Goal: Find specific page/section: Find specific page/section

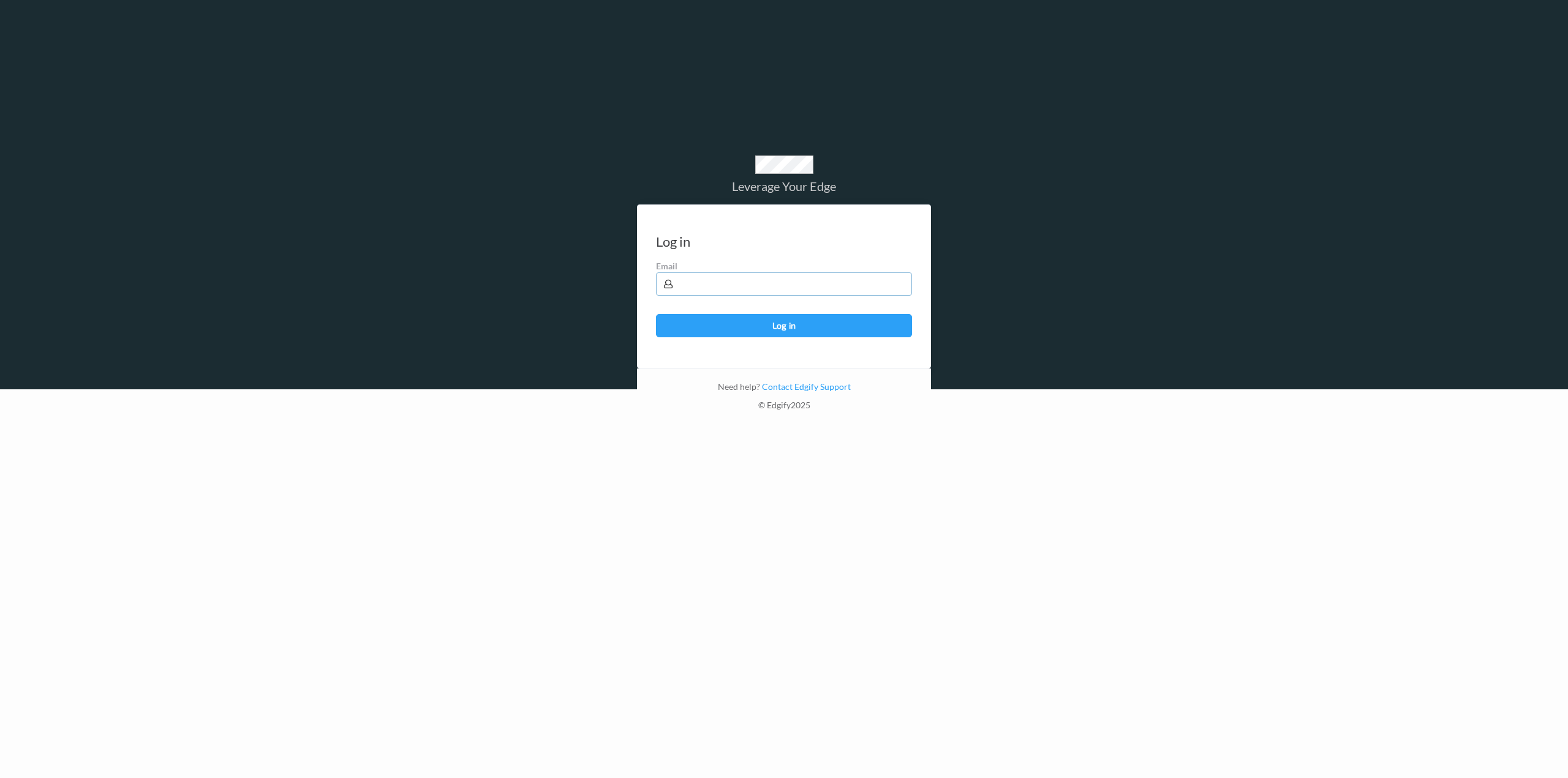
click at [725, 274] on input "text" at bounding box center [784, 284] width 256 height 23
type input "[EMAIL_ADDRESS][PERSON_NAME][DOMAIN_NAME]"
click at [656, 314] on button "Log in" at bounding box center [784, 326] width 256 height 23
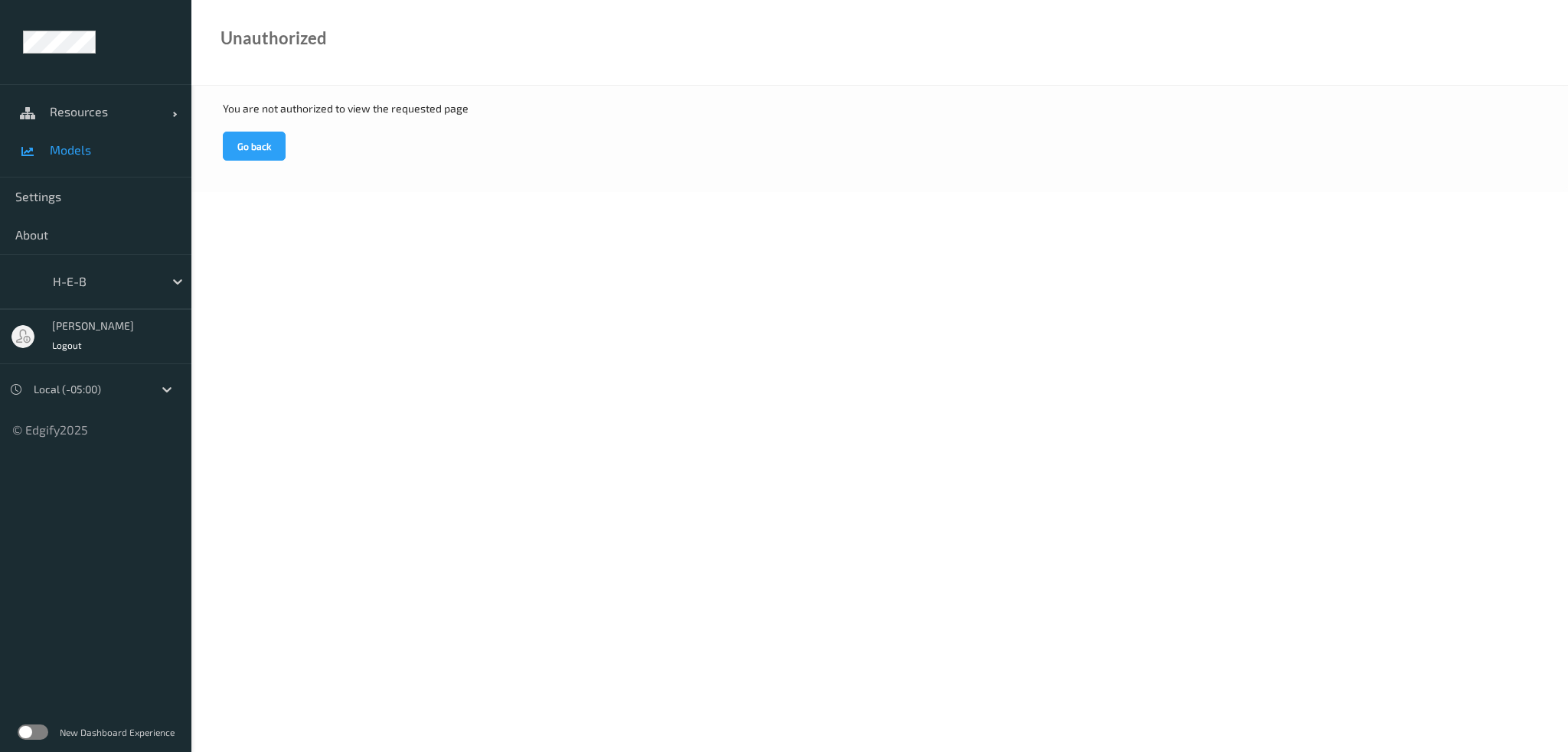
click at [65, 146] on span "Models" at bounding box center [113, 150] width 126 height 15
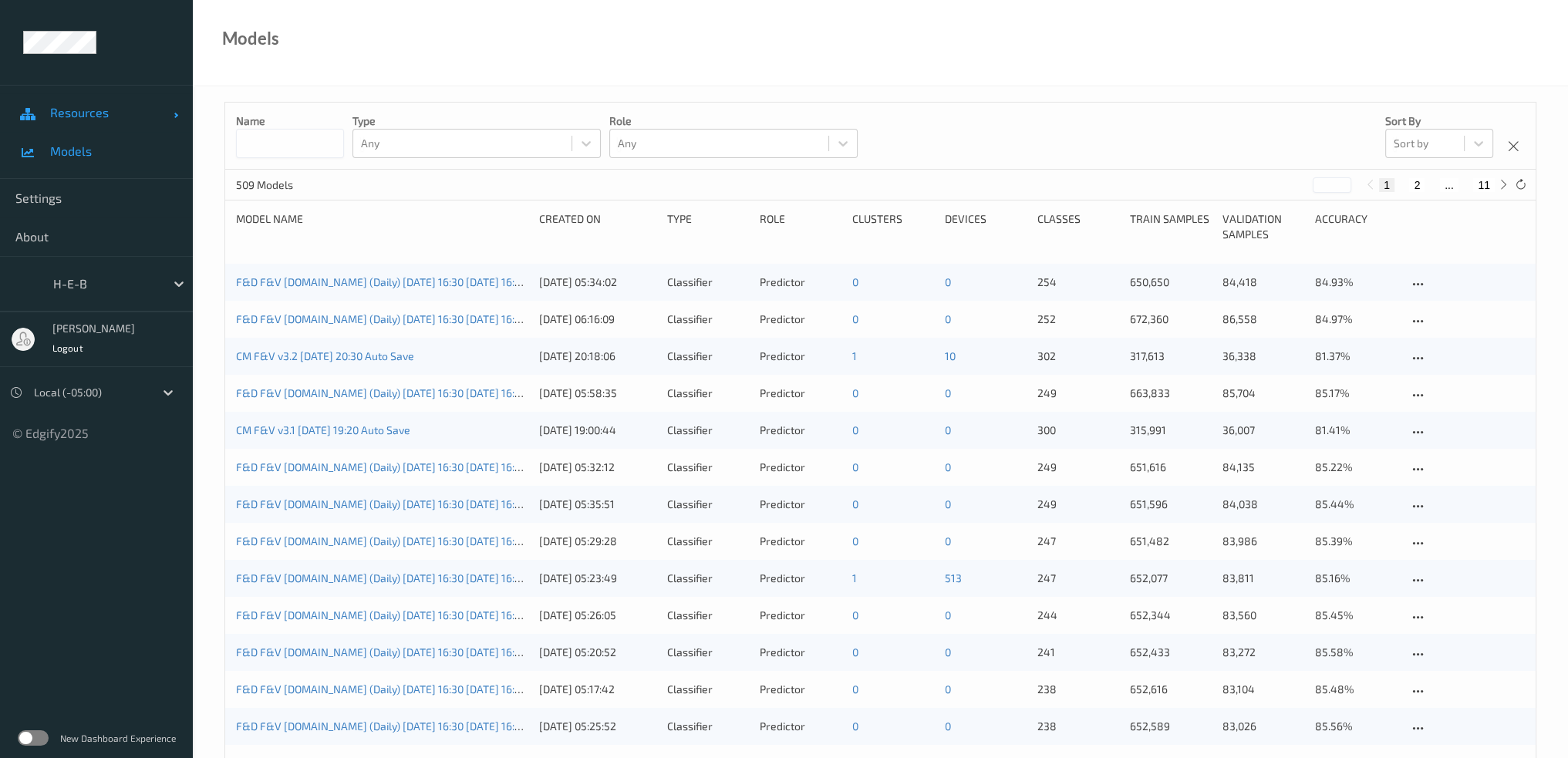
click at [175, 114] on span at bounding box center [175, 115] width 5 height 5
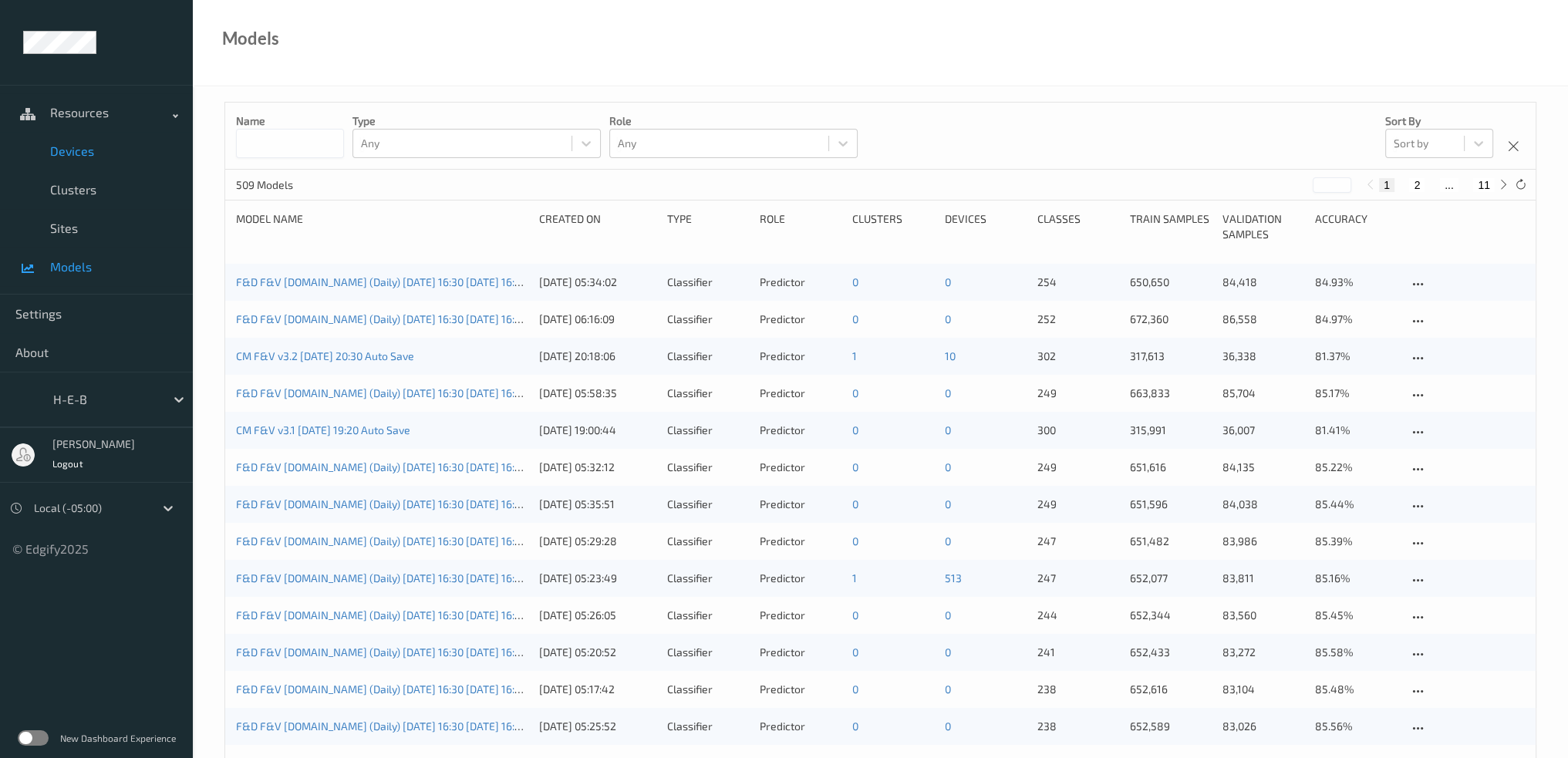
click at [75, 150] on span "Devices" at bounding box center [114, 151] width 127 height 15
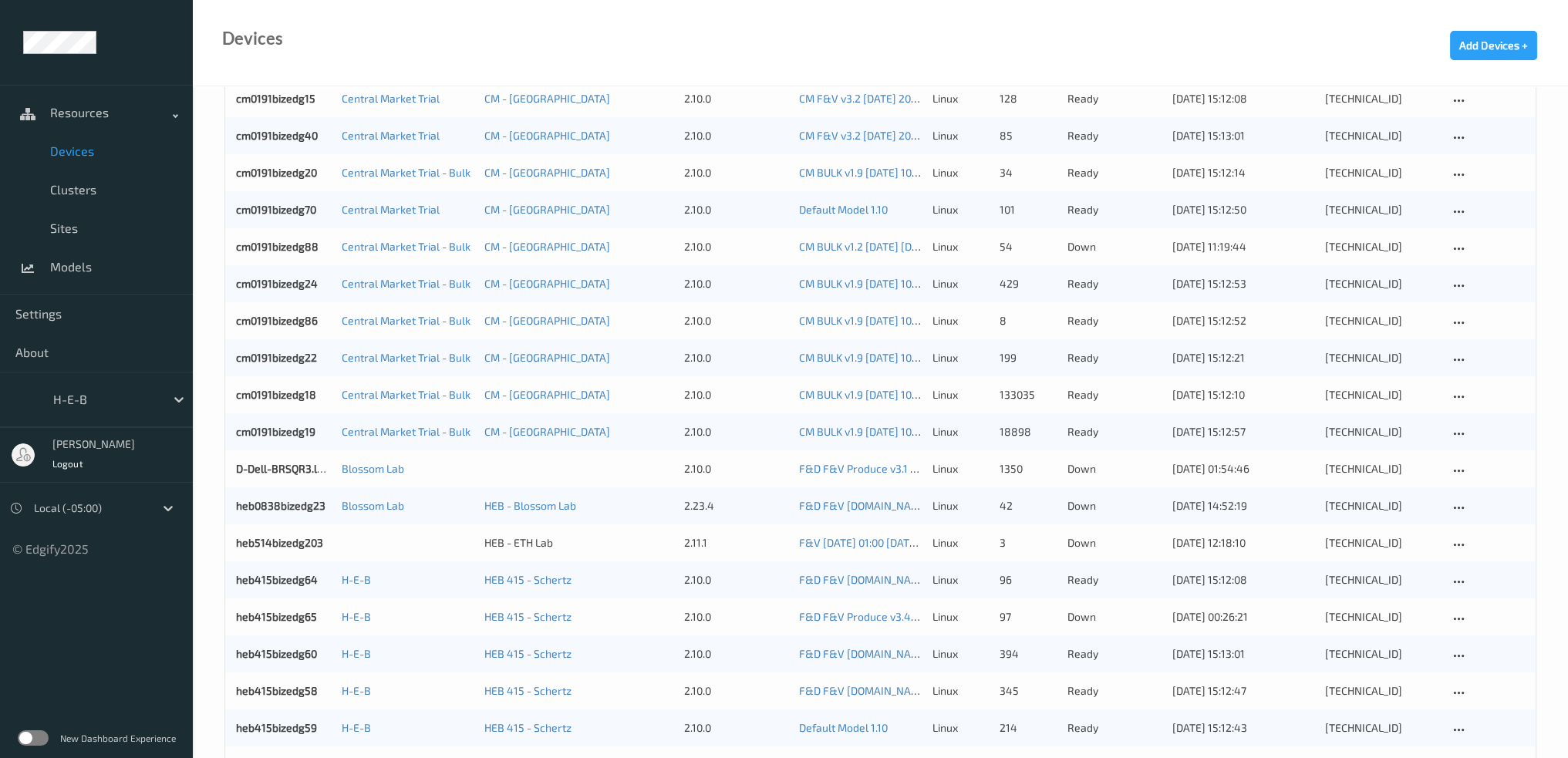
scroll to position [848, 0]
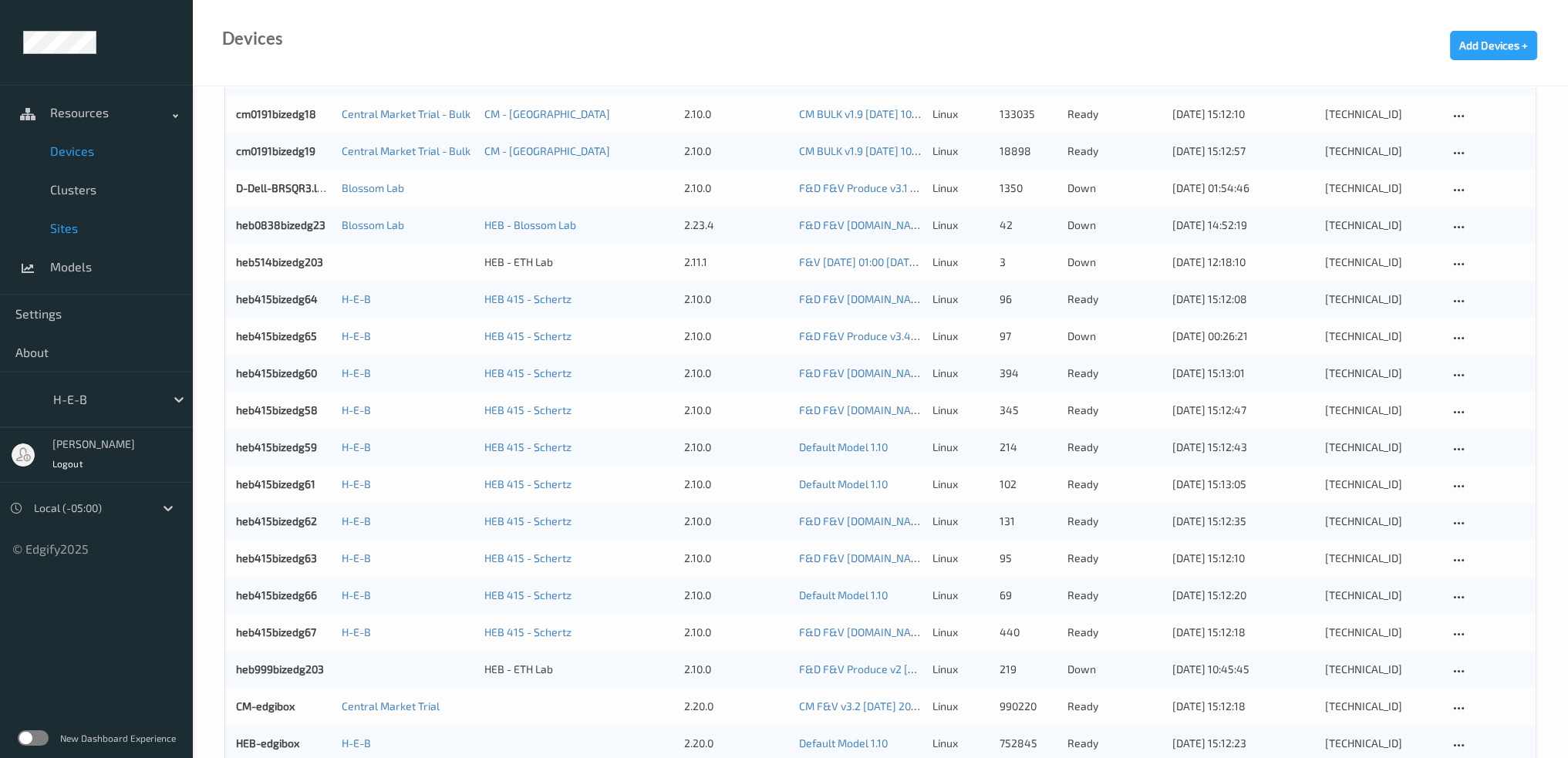
click at [58, 233] on span "Sites" at bounding box center [114, 228] width 127 height 15
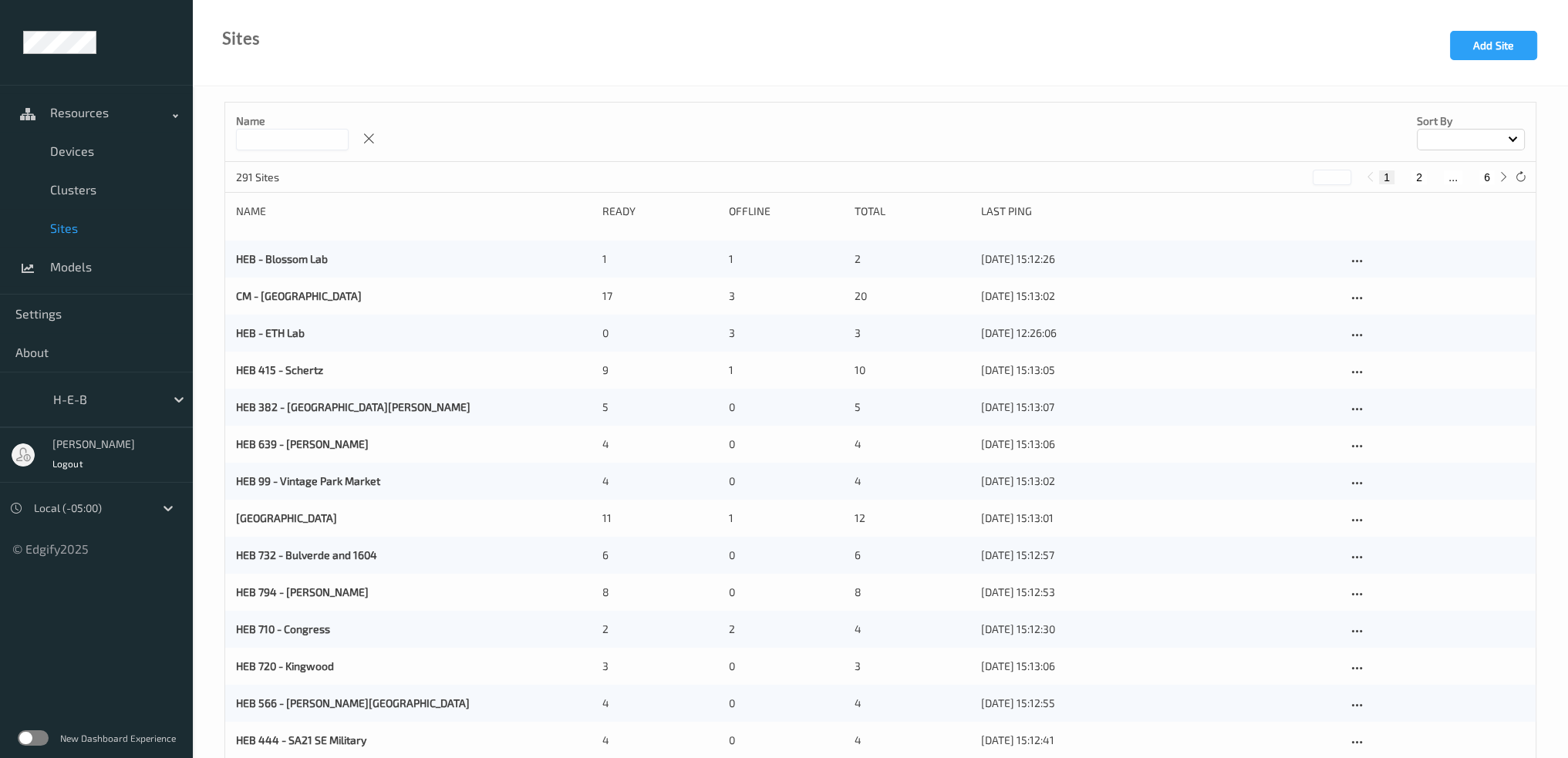
click at [290, 135] on input at bounding box center [292, 140] width 113 height 22
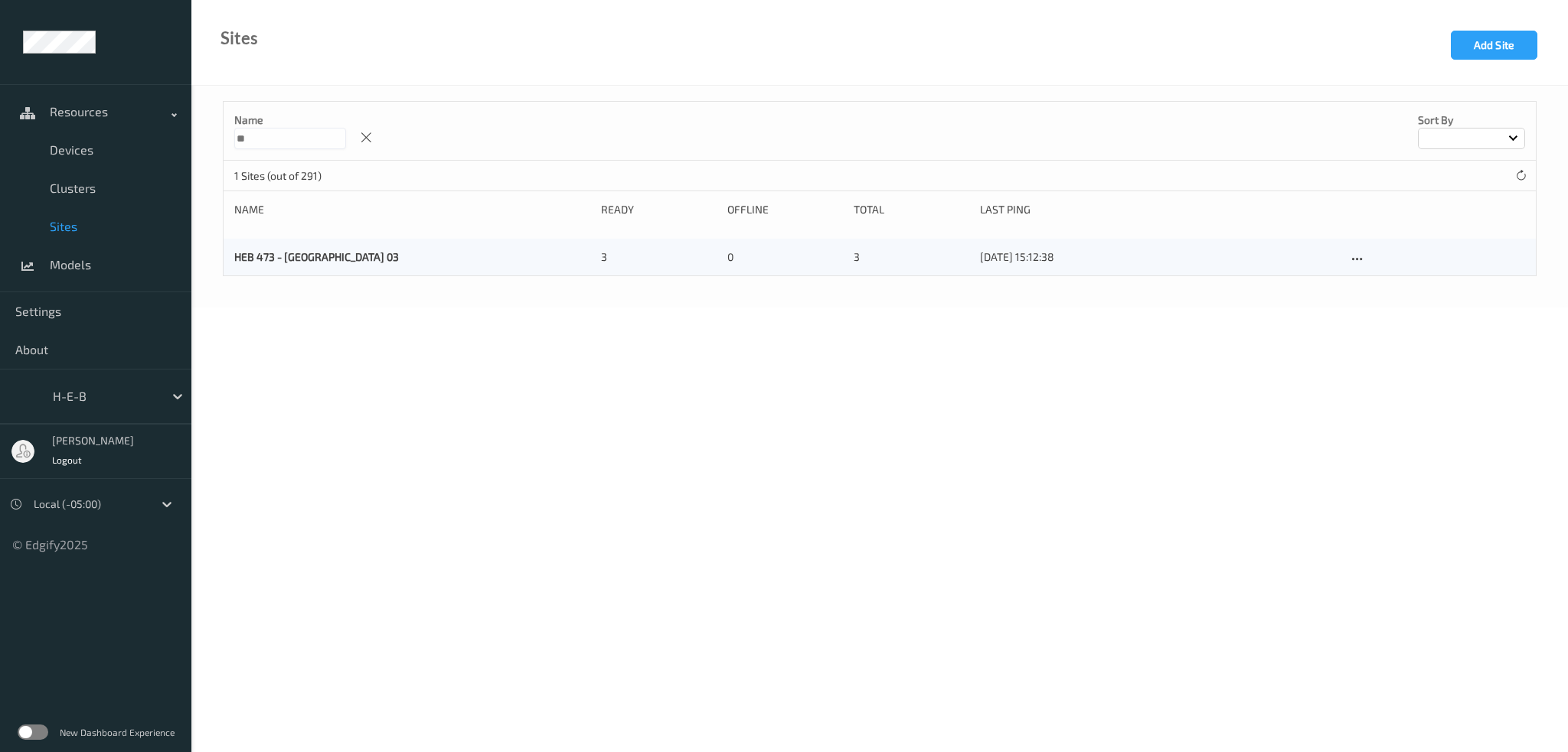
type input "*"
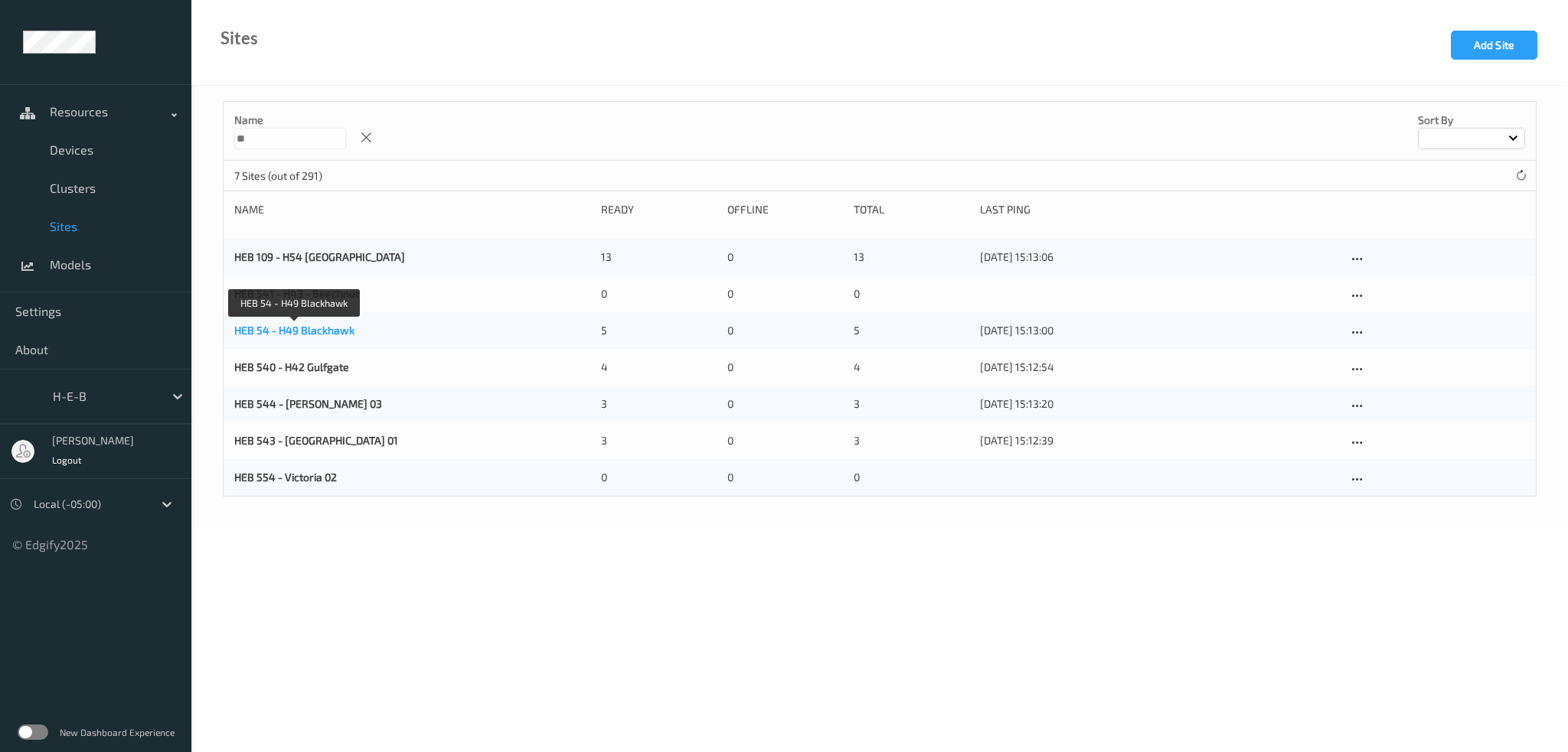
type input "**"
click at [297, 329] on link "HEB 54 - H49 Blackhawk" at bounding box center [294, 330] width 120 height 13
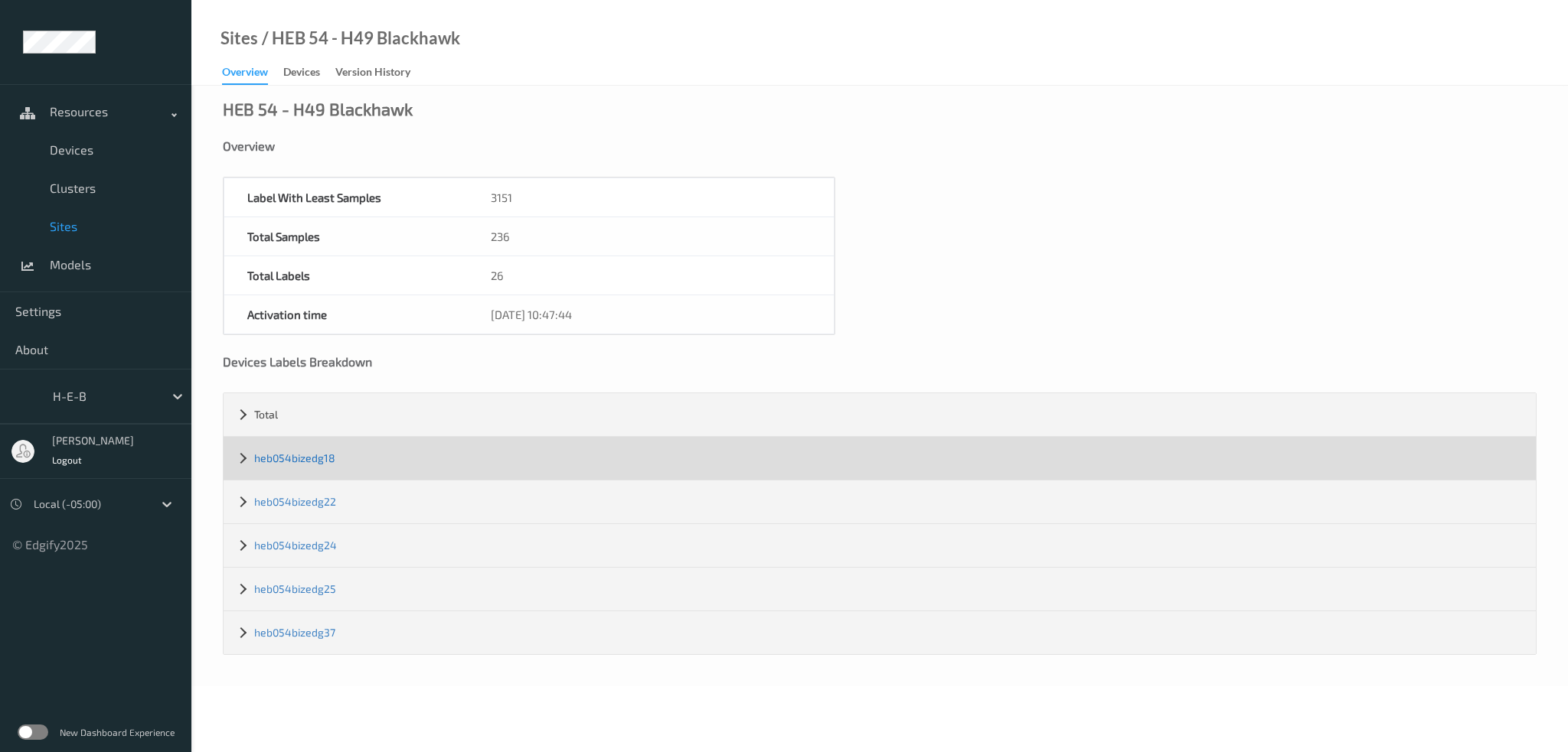
click at [294, 462] on link "heb054bizedg18" at bounding box center [294, 458] width 81 height 13
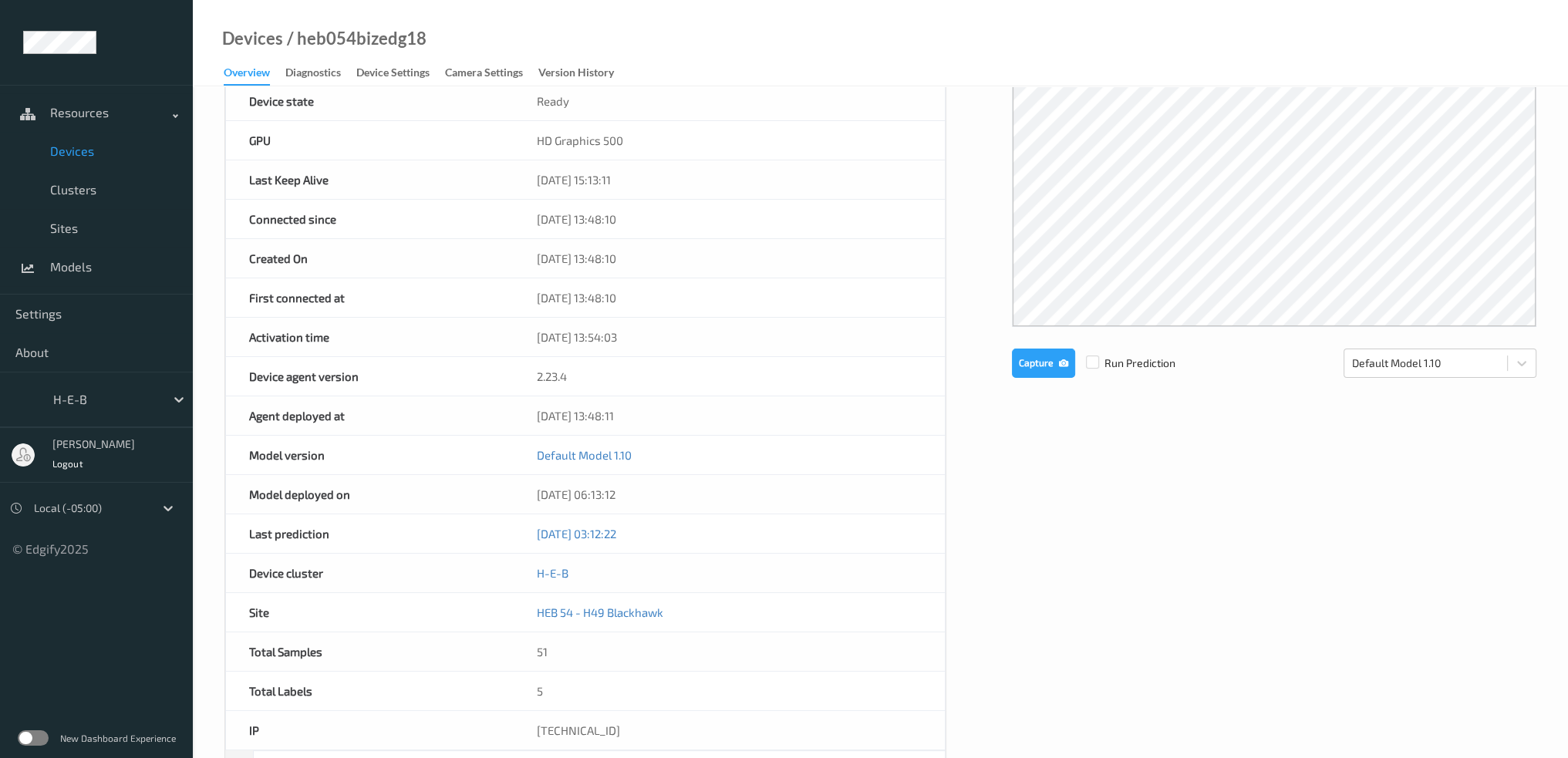
scroll to position [77, 0]
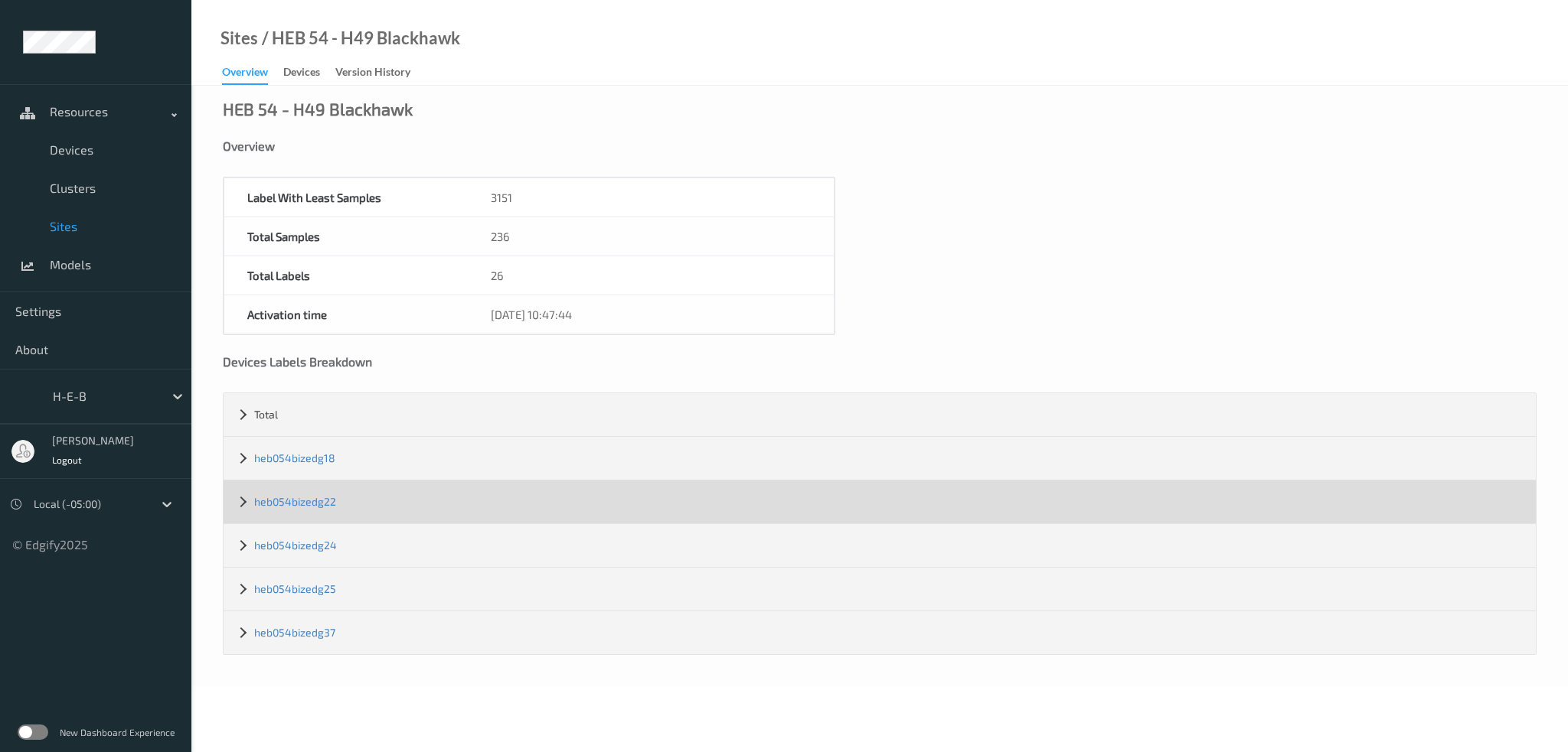
click at [316, 507] on div "heb054bizedg22" at bounding box center [880, 502] width 1312 height 43
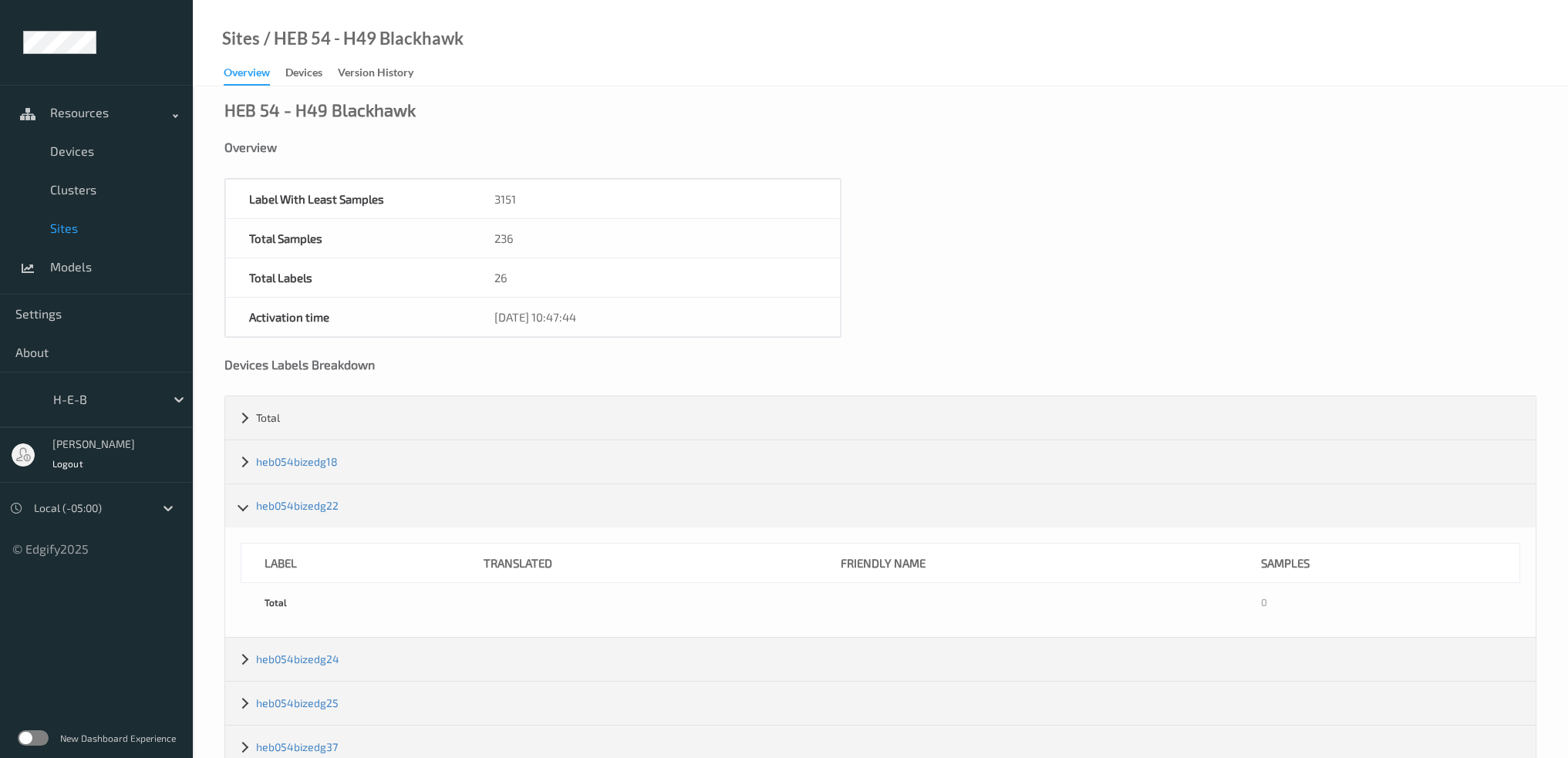
scroll to position [40, 0]
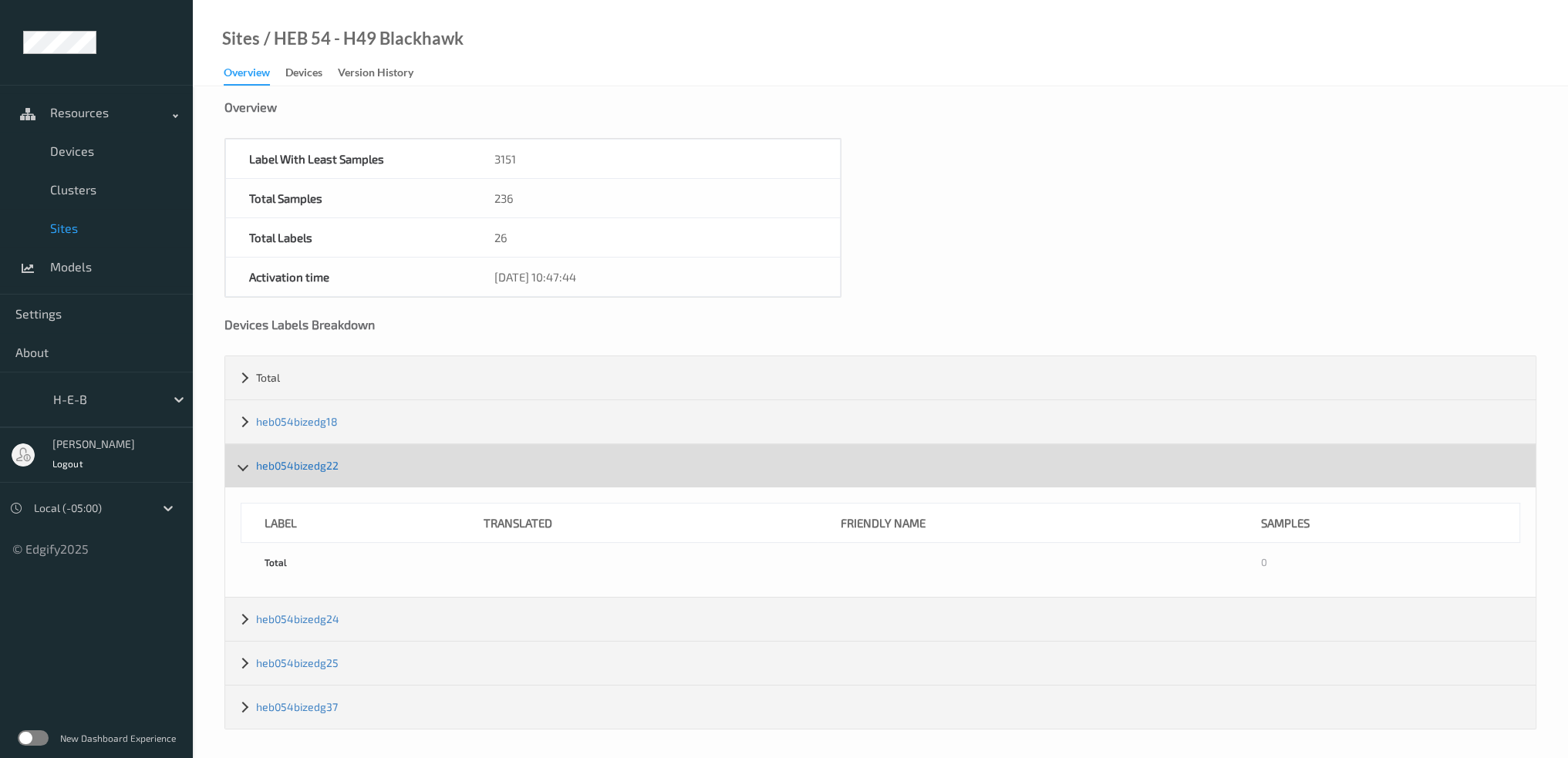
click at [298, 460] on link "heb054bizedg22" at bounding box center [297, 465] width 83 height 13
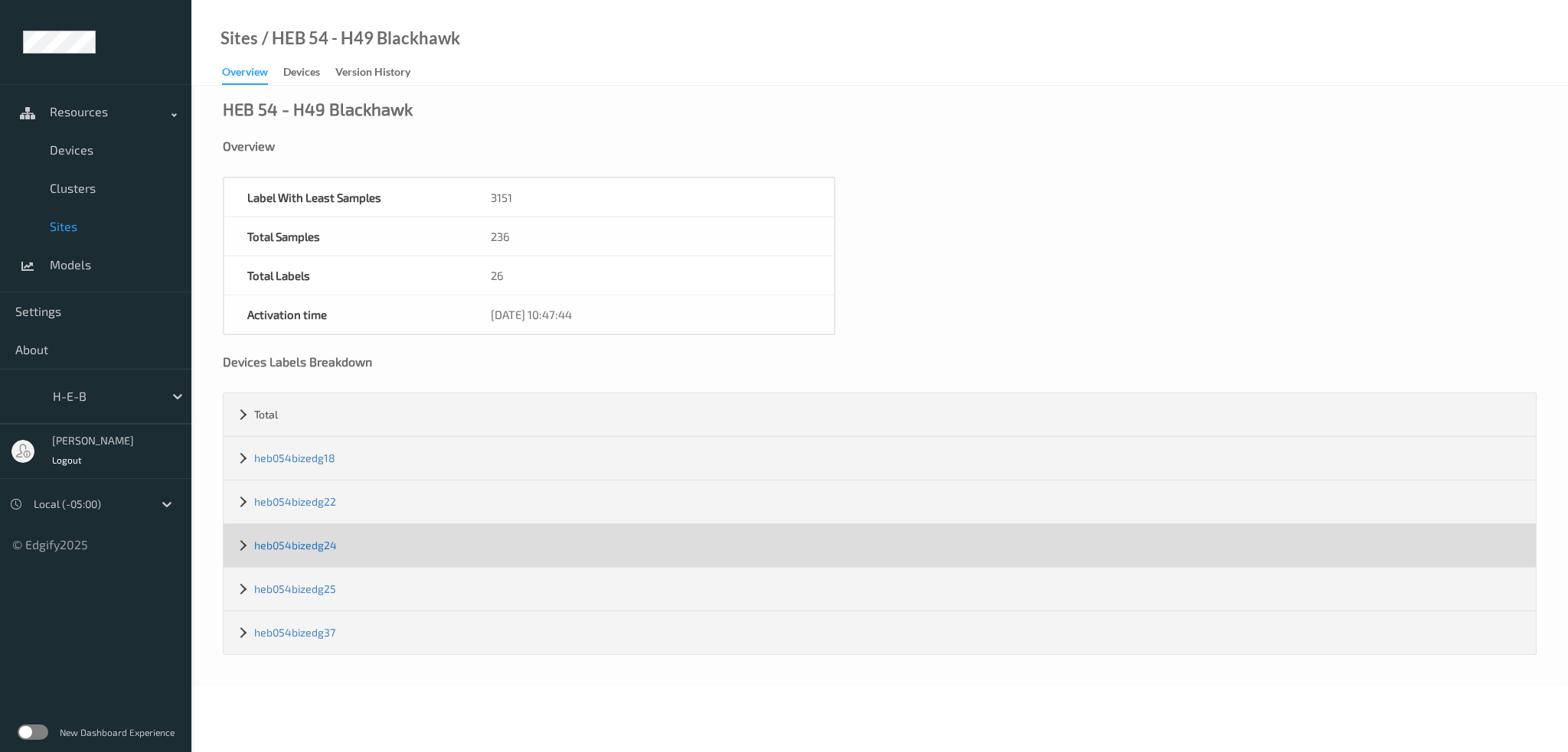
click at [284, 541] on link "heb054bizedg24" at bounding box center [295, 546] width 83 height 13
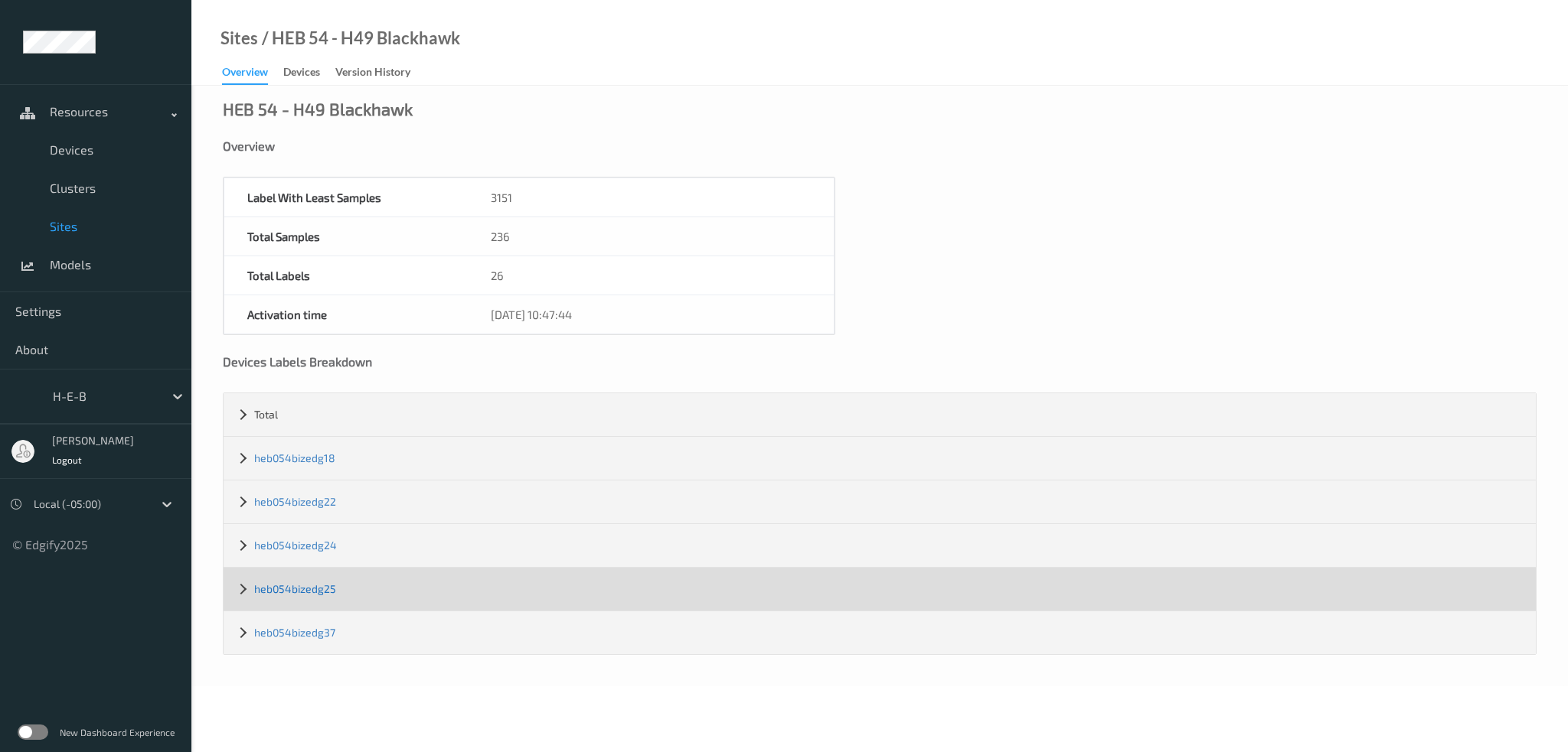
click at [308, 584] on link "heb054bizedg25" at bounding box center [294, 589] width 82 height 13
click at [299, 589] on link "heb054bizedg25" at bounding box center [294, 589] width 82 height 13
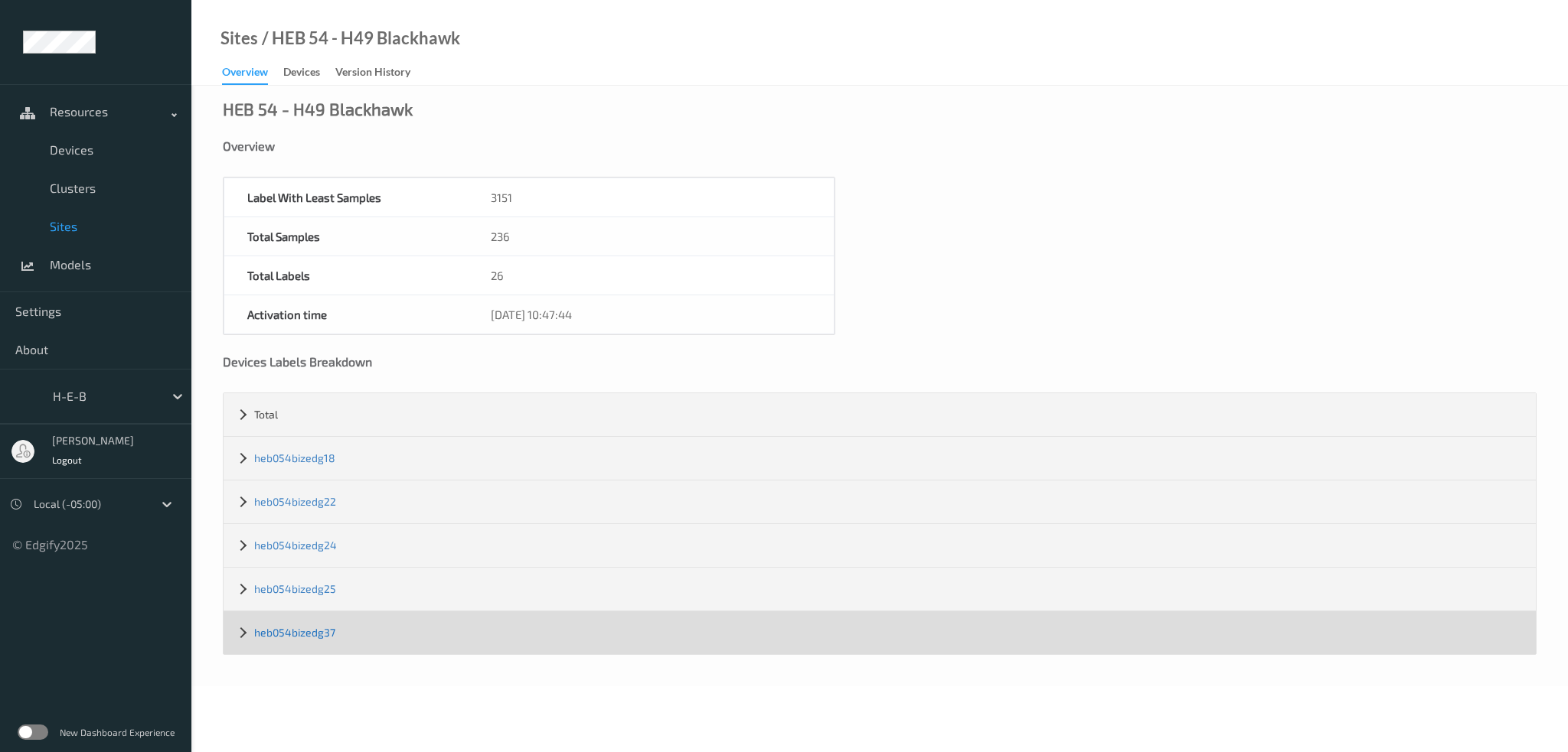
click at [313, 632] on link "heb054bizedg37" at bounding box center [294, 633] width 81 height 13
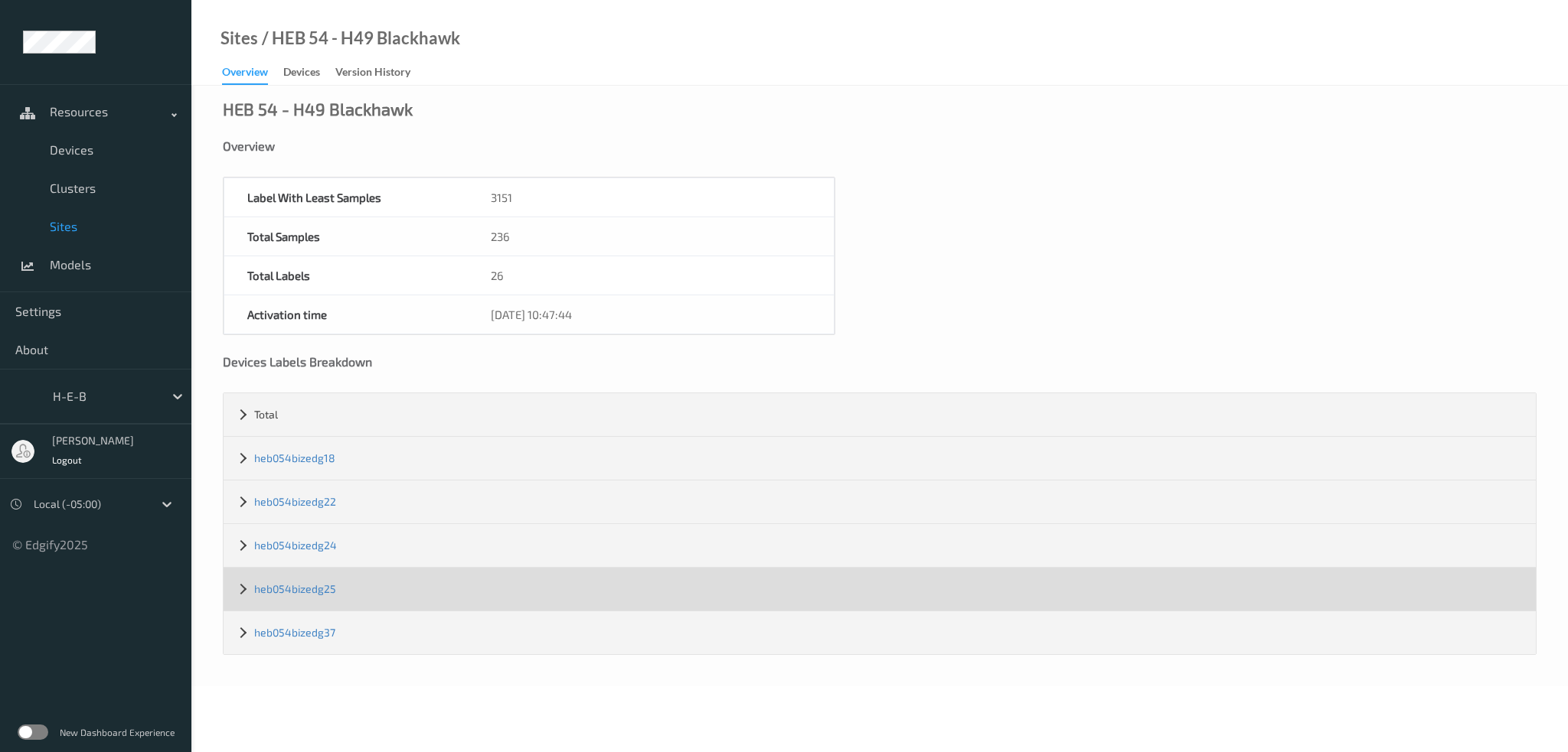
click at [313, 580] on div "heb054bizedg25" at bounding box center [880, 589] width 1312 height 43
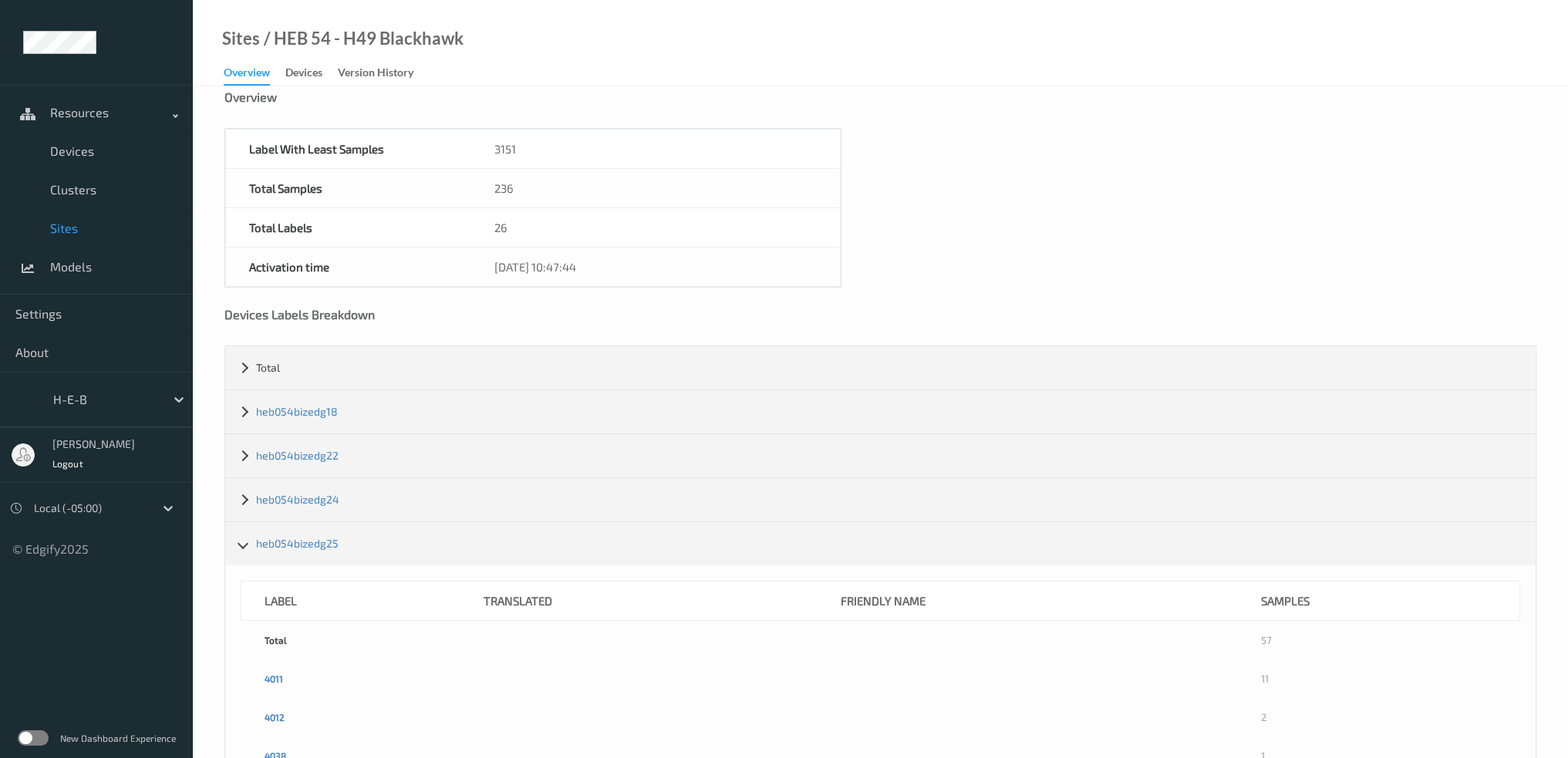
scroll to position [77, 0]
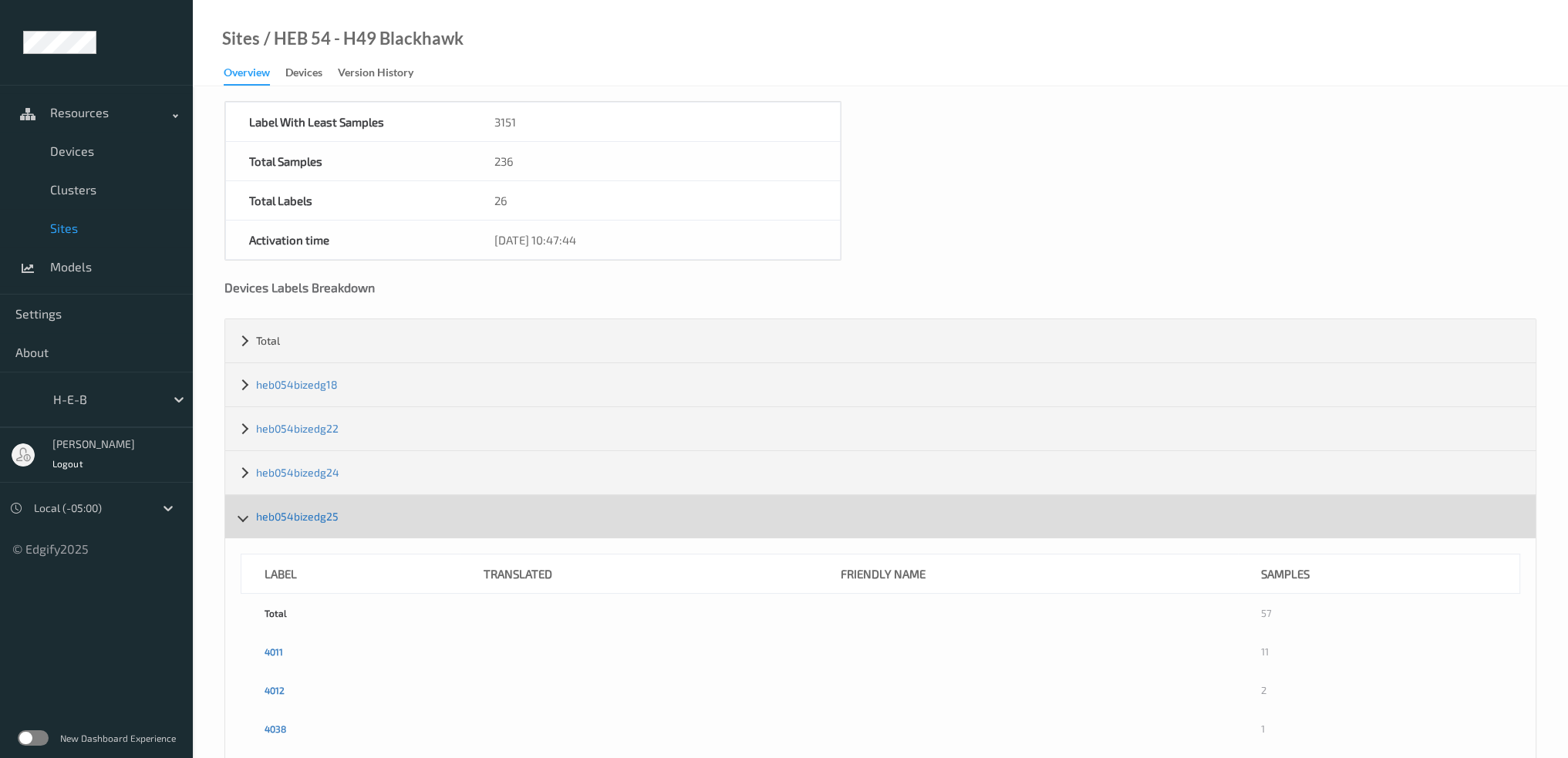
click at [306, 521] on div "heb054bizedg25" at bounding box center [880, 517] width 1310 height 43
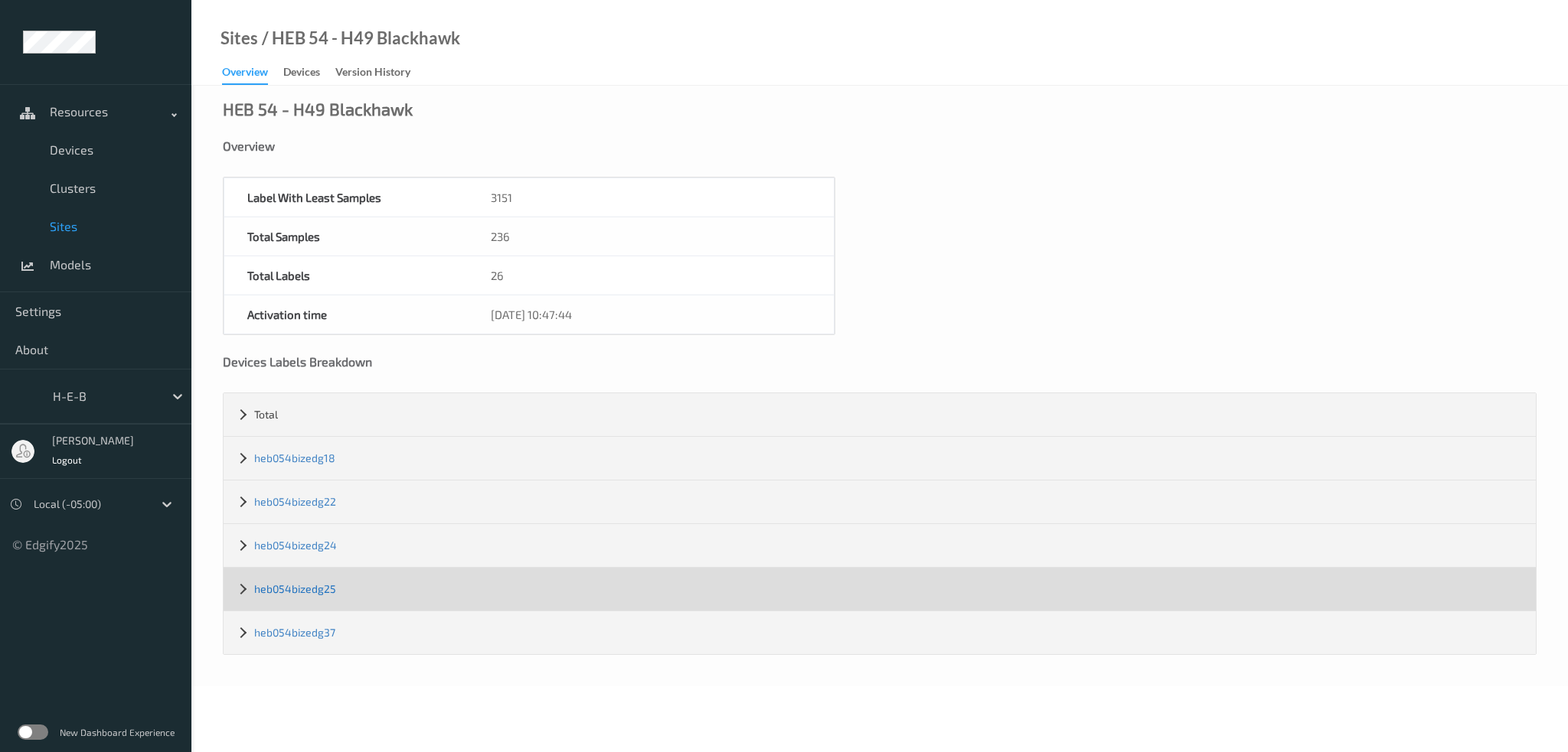
click at [303, 584] on link "heb054bizedg25" at bounding box center [294, 589] width 82 height 13
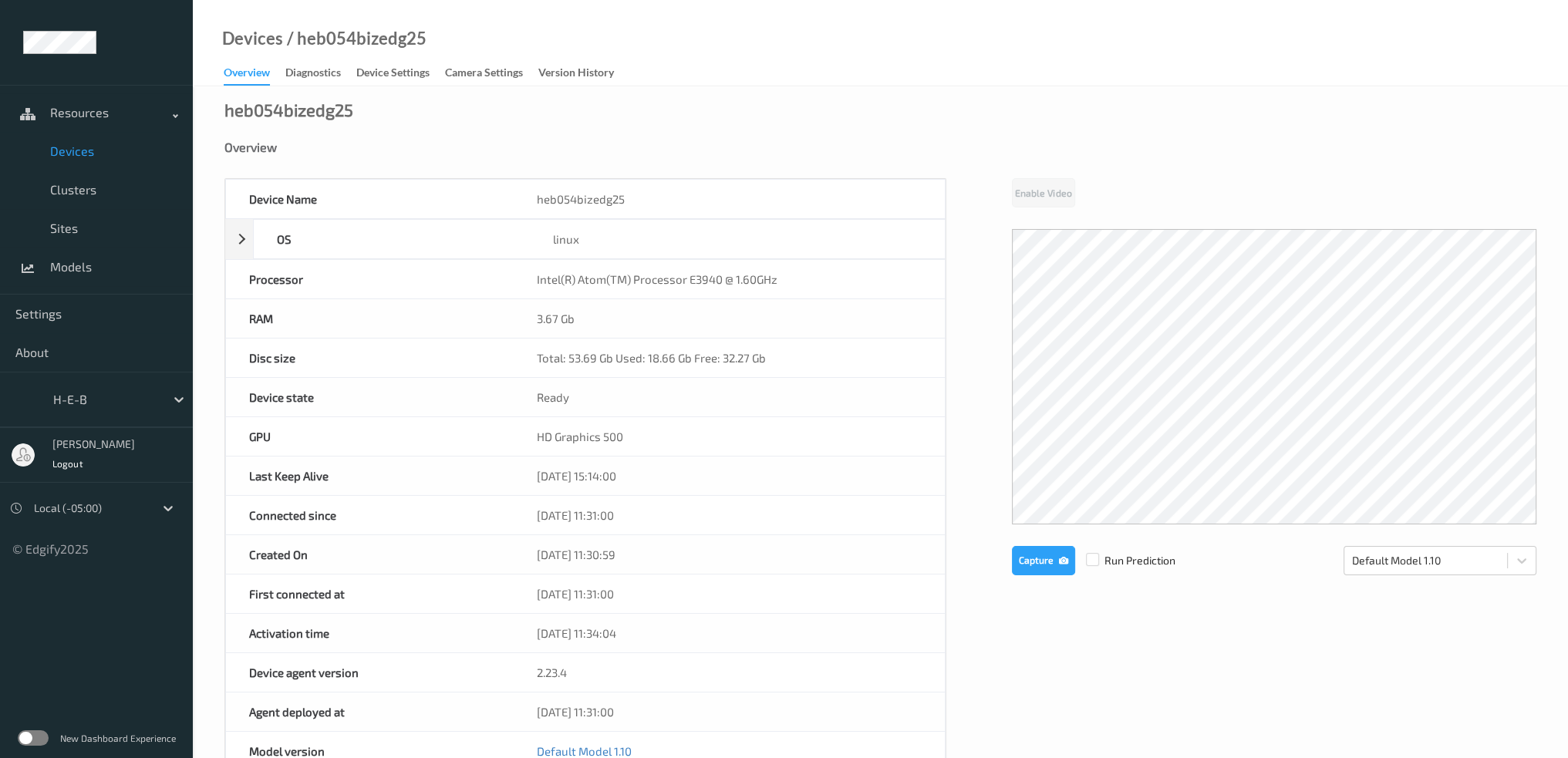
scroll to position [155, 0]
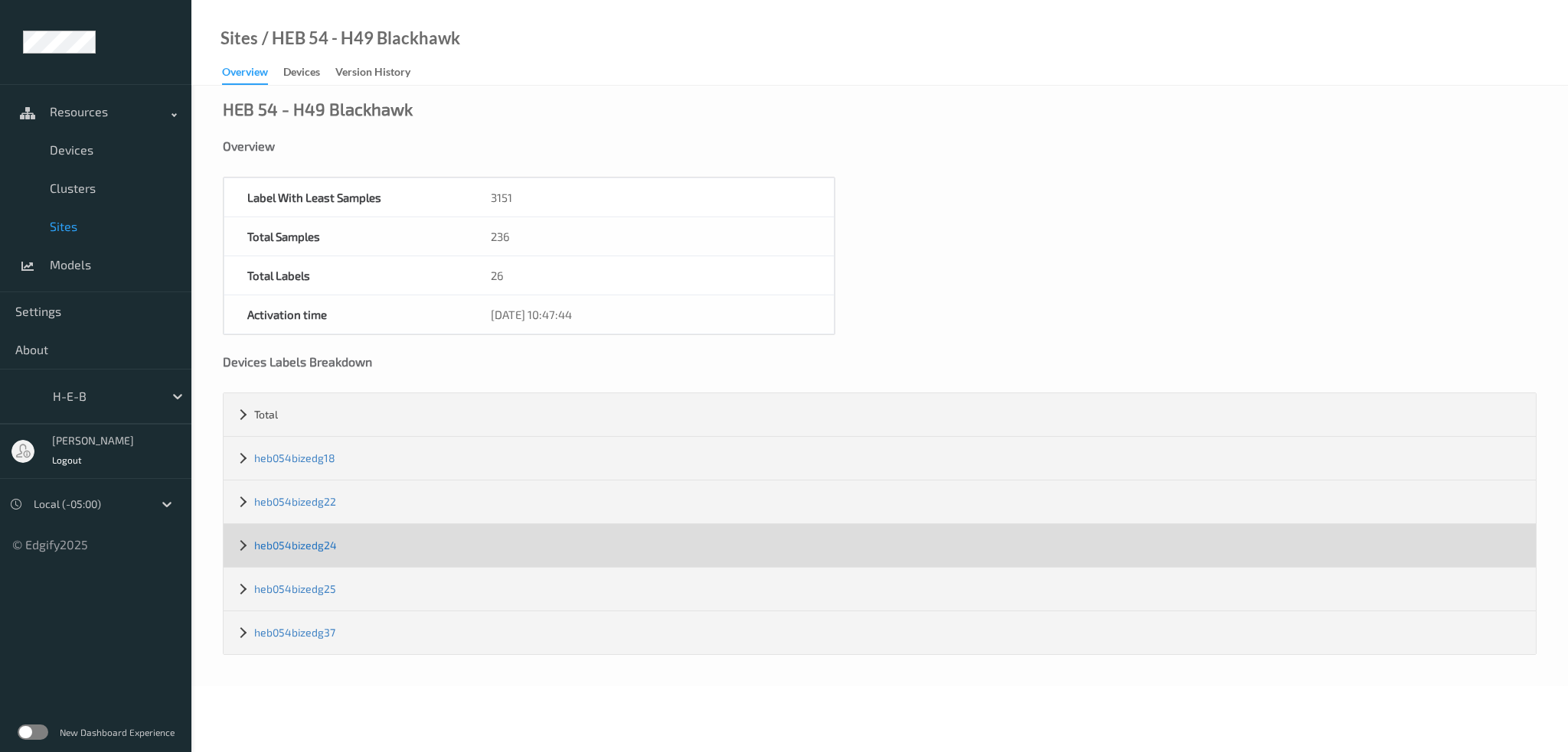
click at [315, 544] on link "heb054bizedg24" at bounding box center [295, 546] width 83 height 13
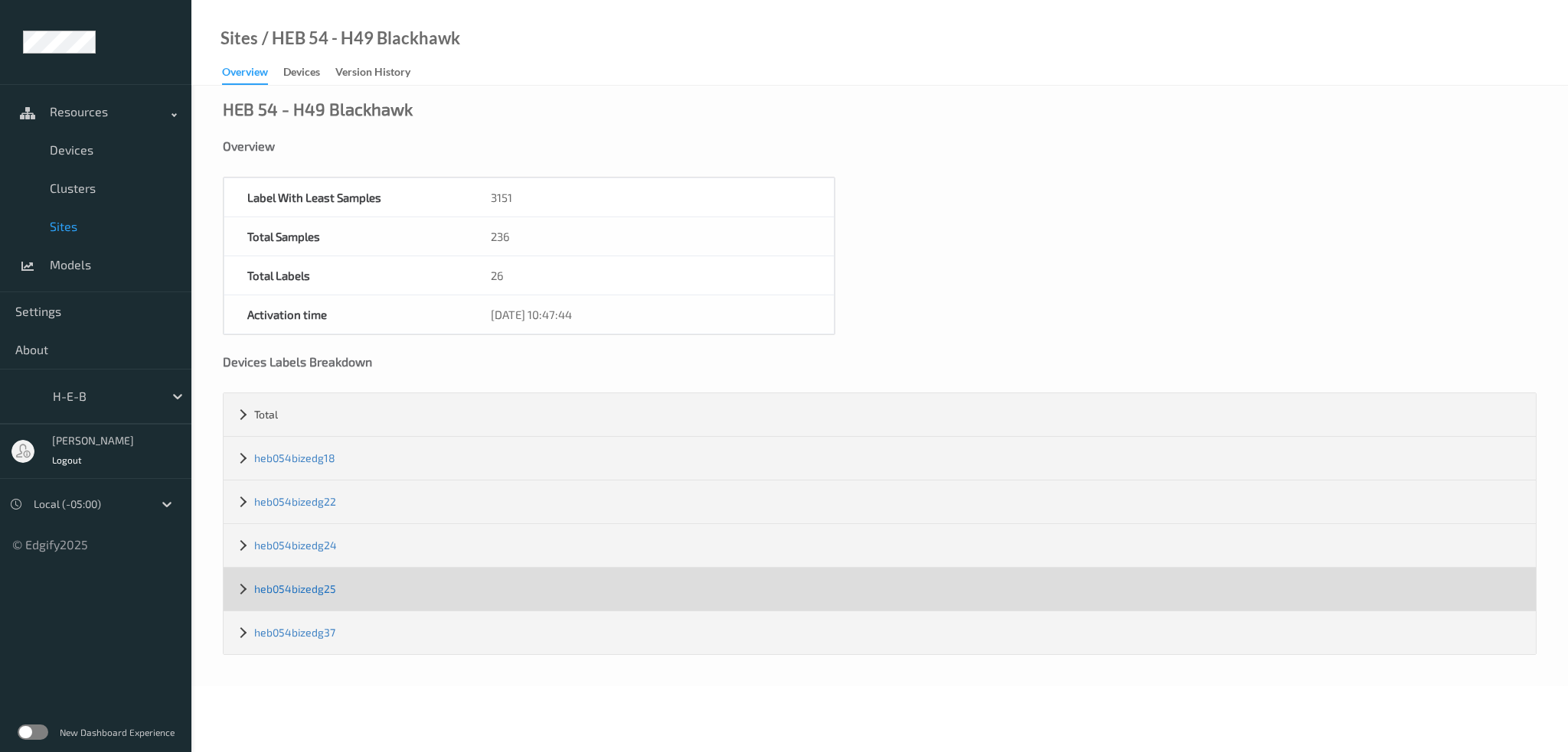
click at [316, 592] on link "heb054bizedg25" at bounding box center [294, 589] width 82 height 13
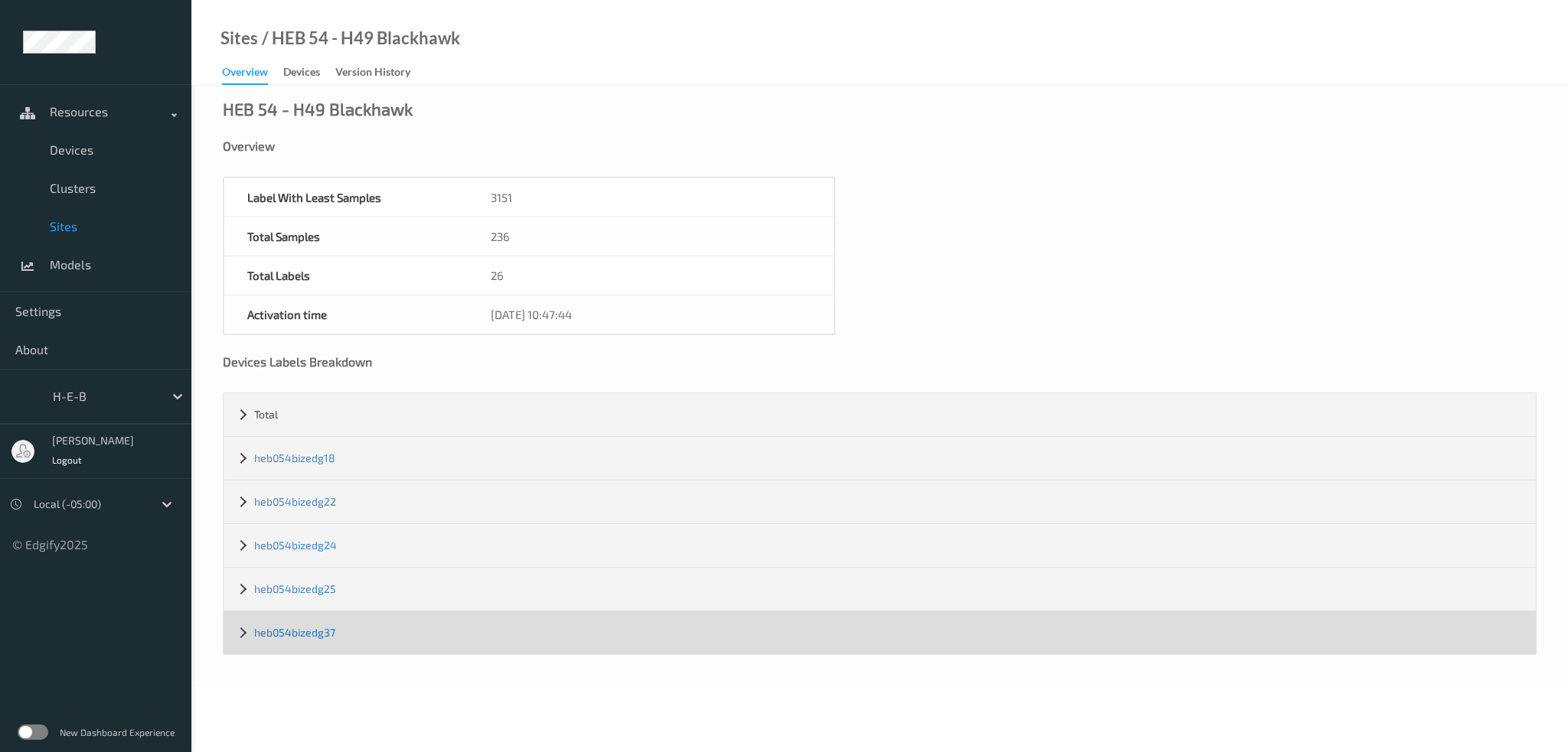
click at [308, 626] on link "heb054bizedg37" at bounding box center [294, 633] width 81 height 13
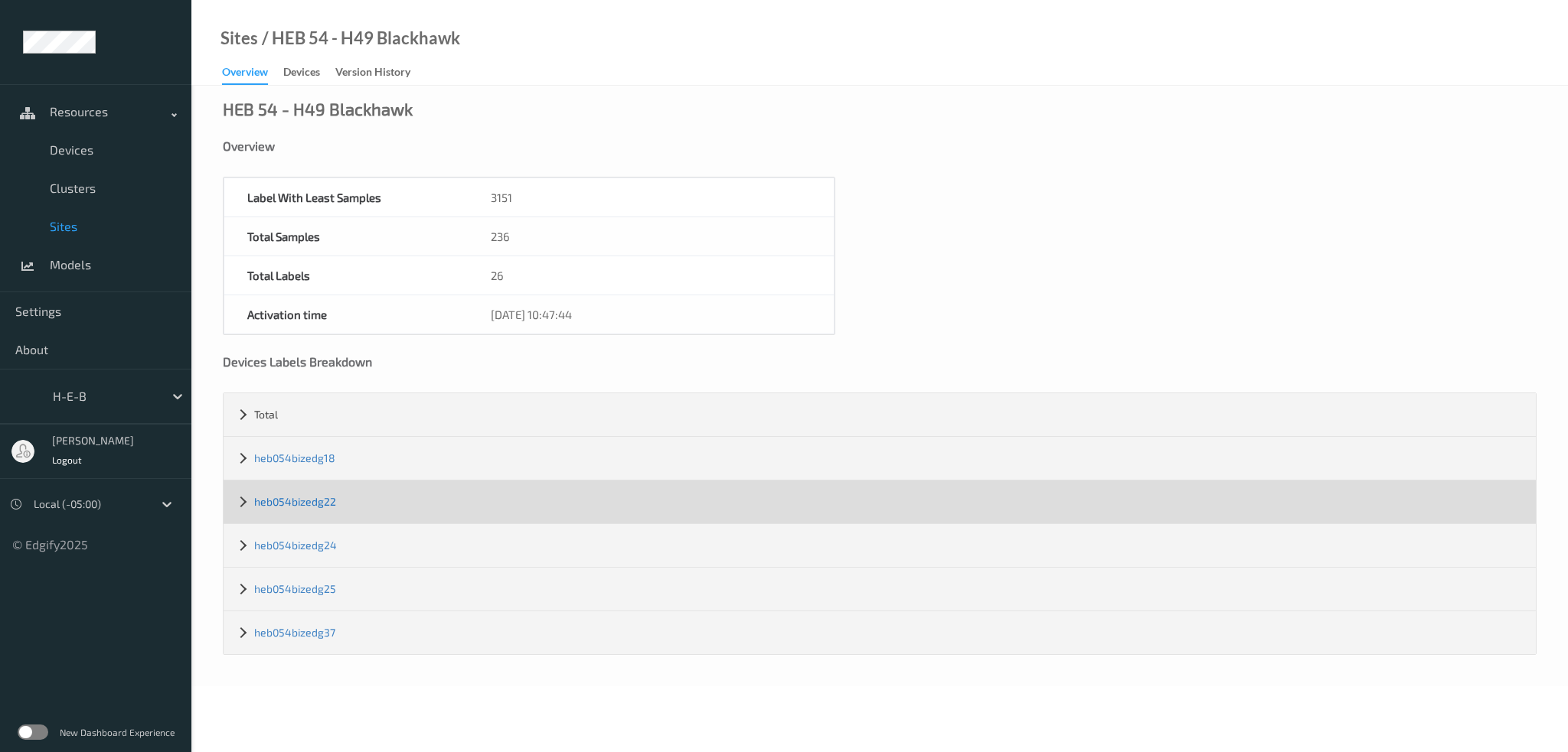
click at [318, 497] on link "heb054bizedg22" at bounding box center [294, 502] width 82 height 13
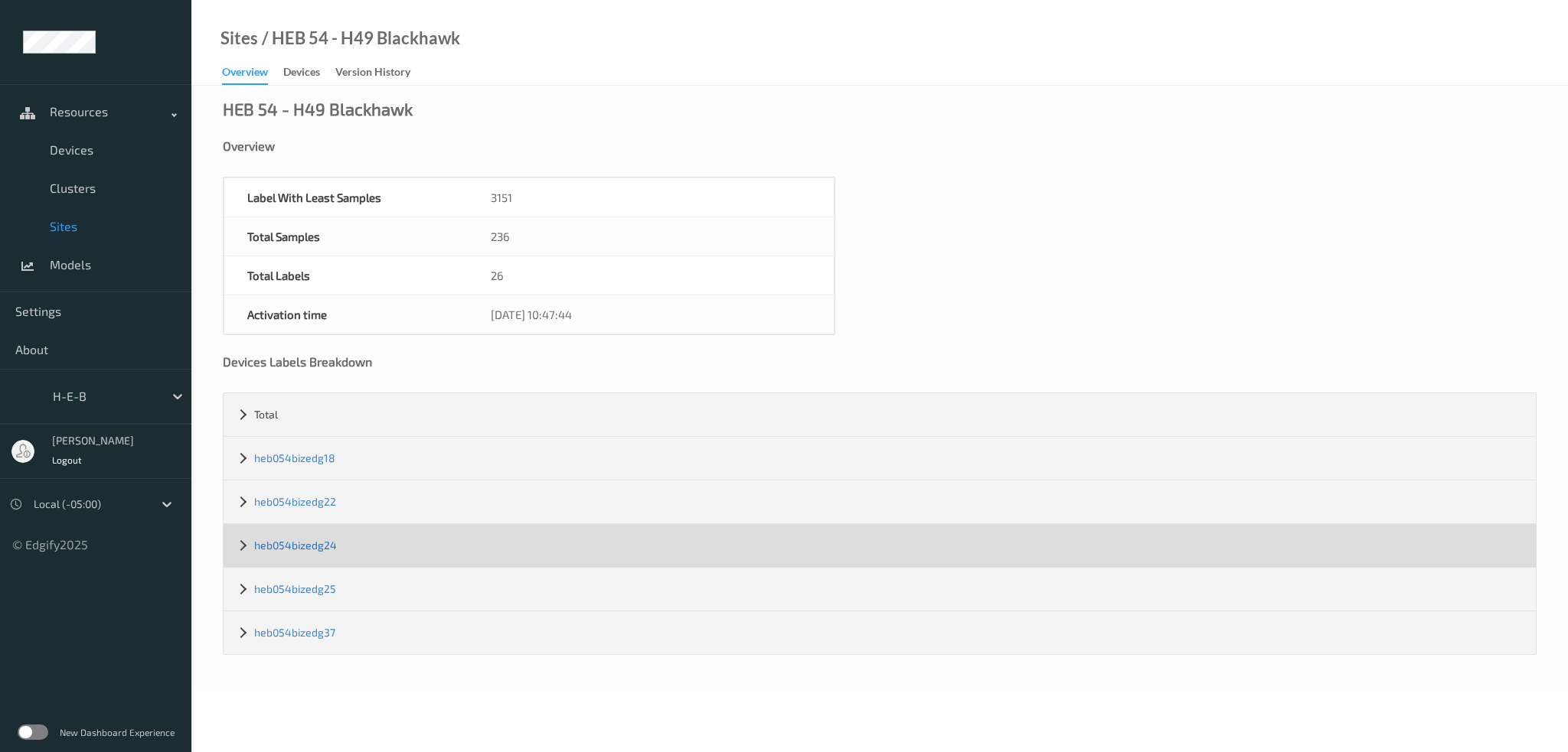
click at [301, 549] on link "heb054bizedg24" at bounding box center [295, 546] width 83 height 13
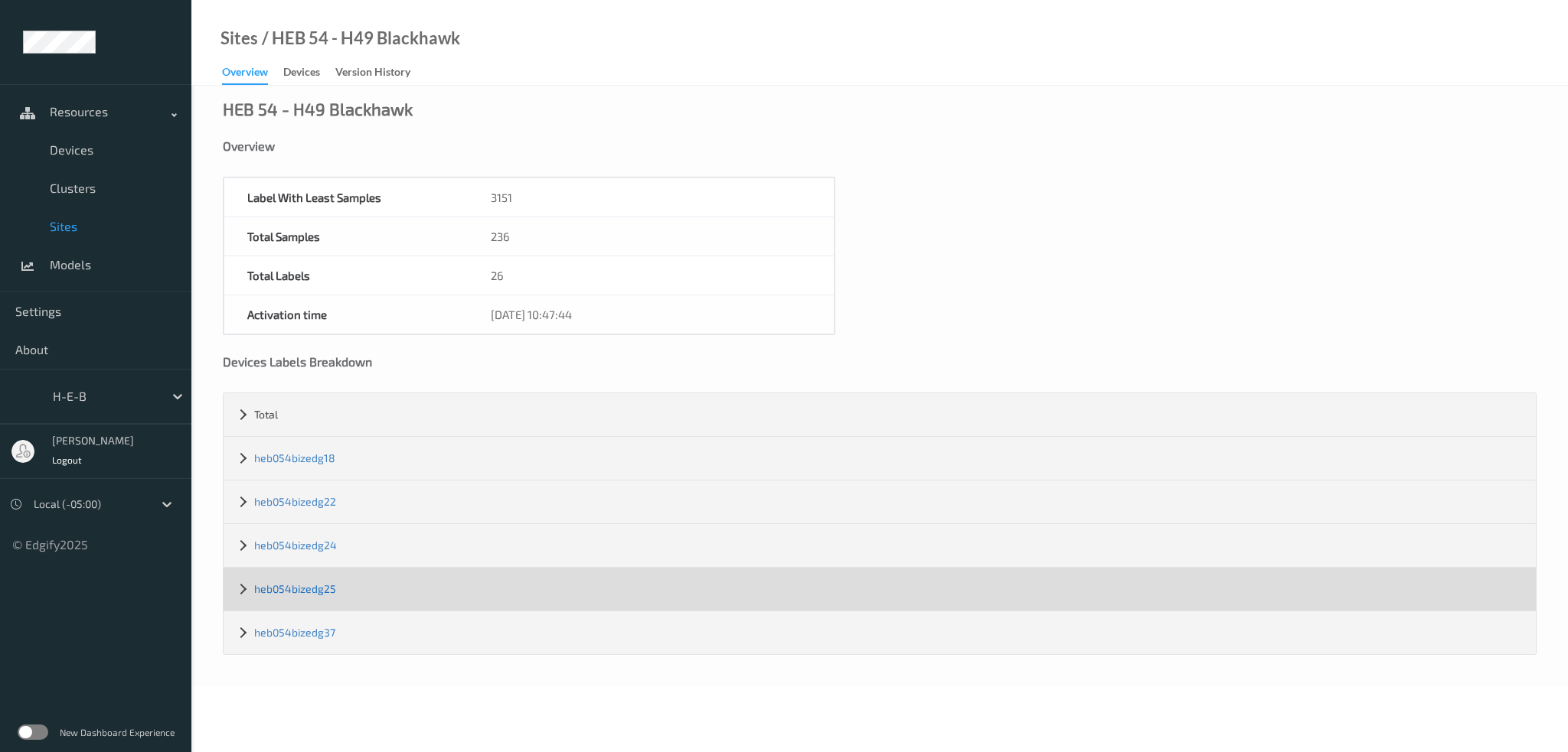
click at [308, 583] on link "heb054bizedg25" at bounding box center [294, 589] width 82 height 13
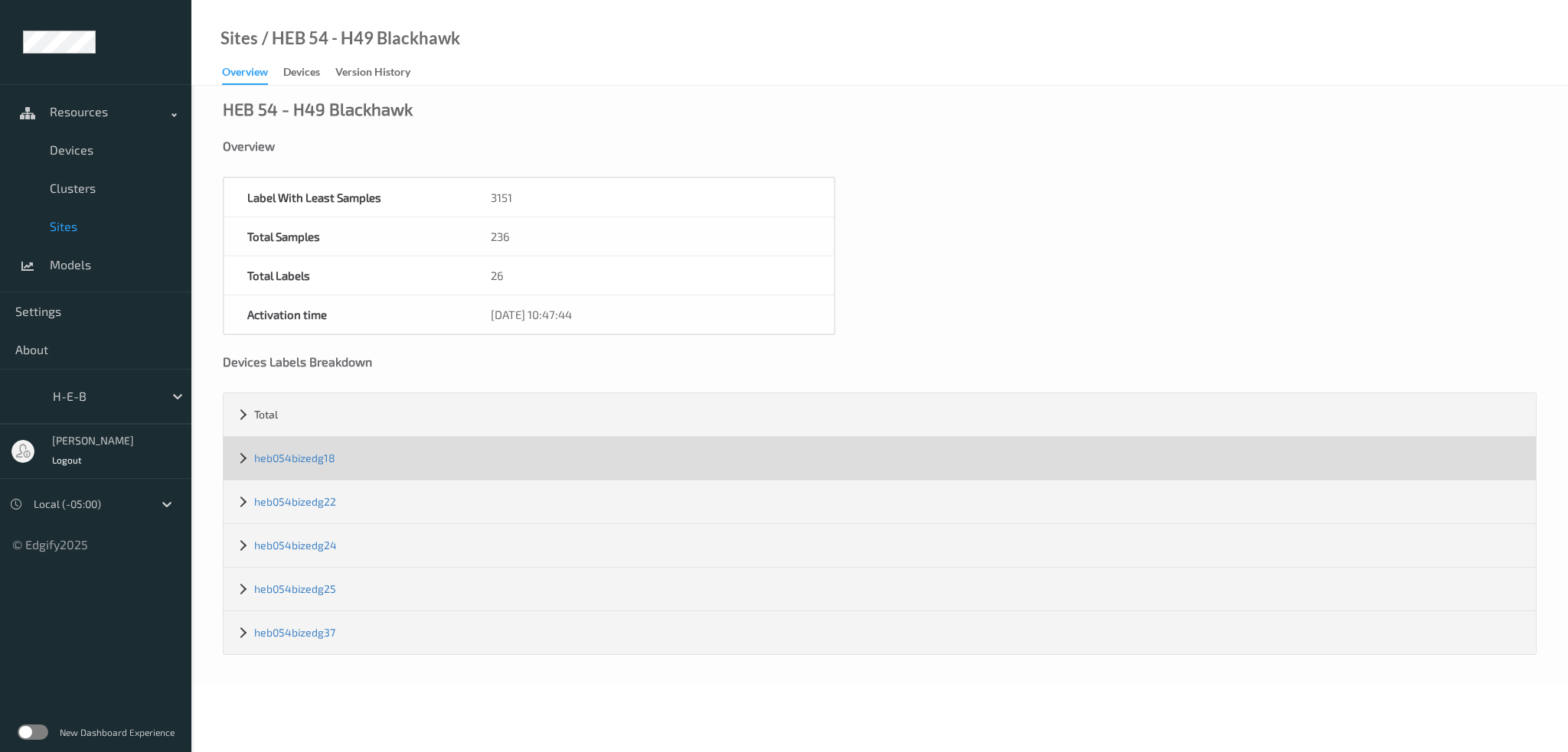
click at [278, 445] on div "heb054bizedg18" at bounding box center [880, 458] width 1312 height 43
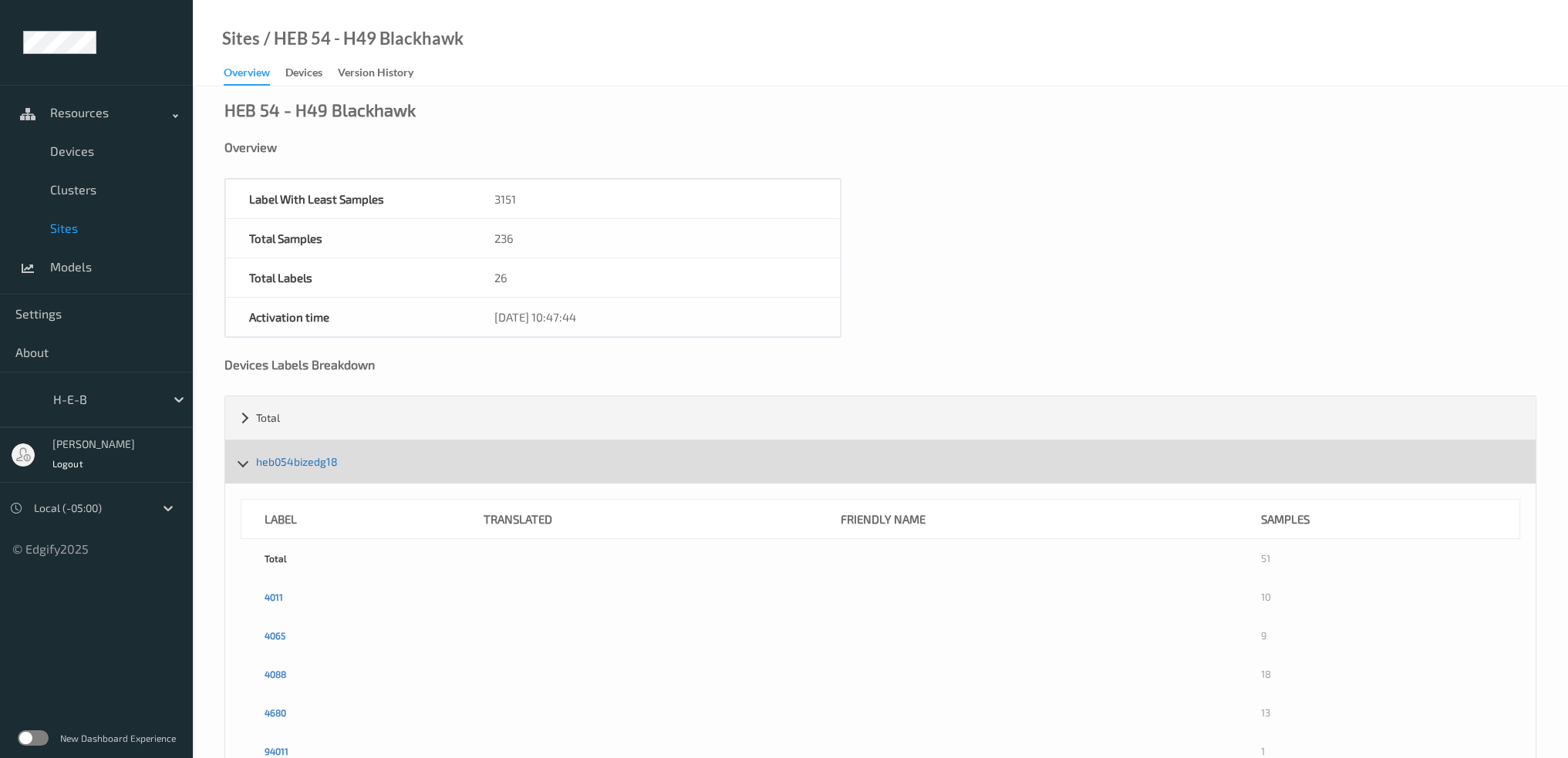
click at [297, 463] on link "heb054bizedg18" at bounding box center [297, 462] width 82 height 13
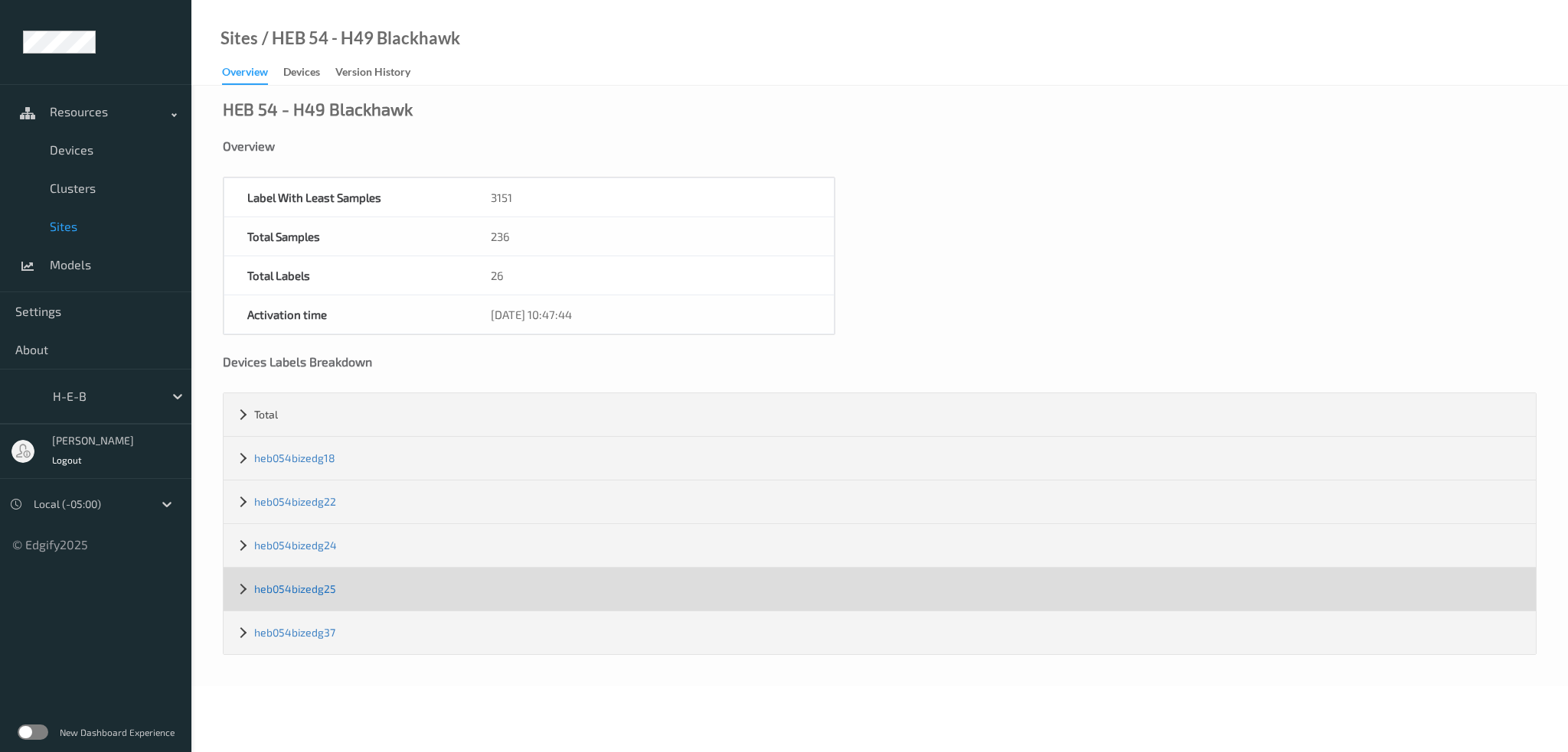
click at [311, 583] on link "heb054bizedg25" at bounding box center [294, 589] width 82 height 13
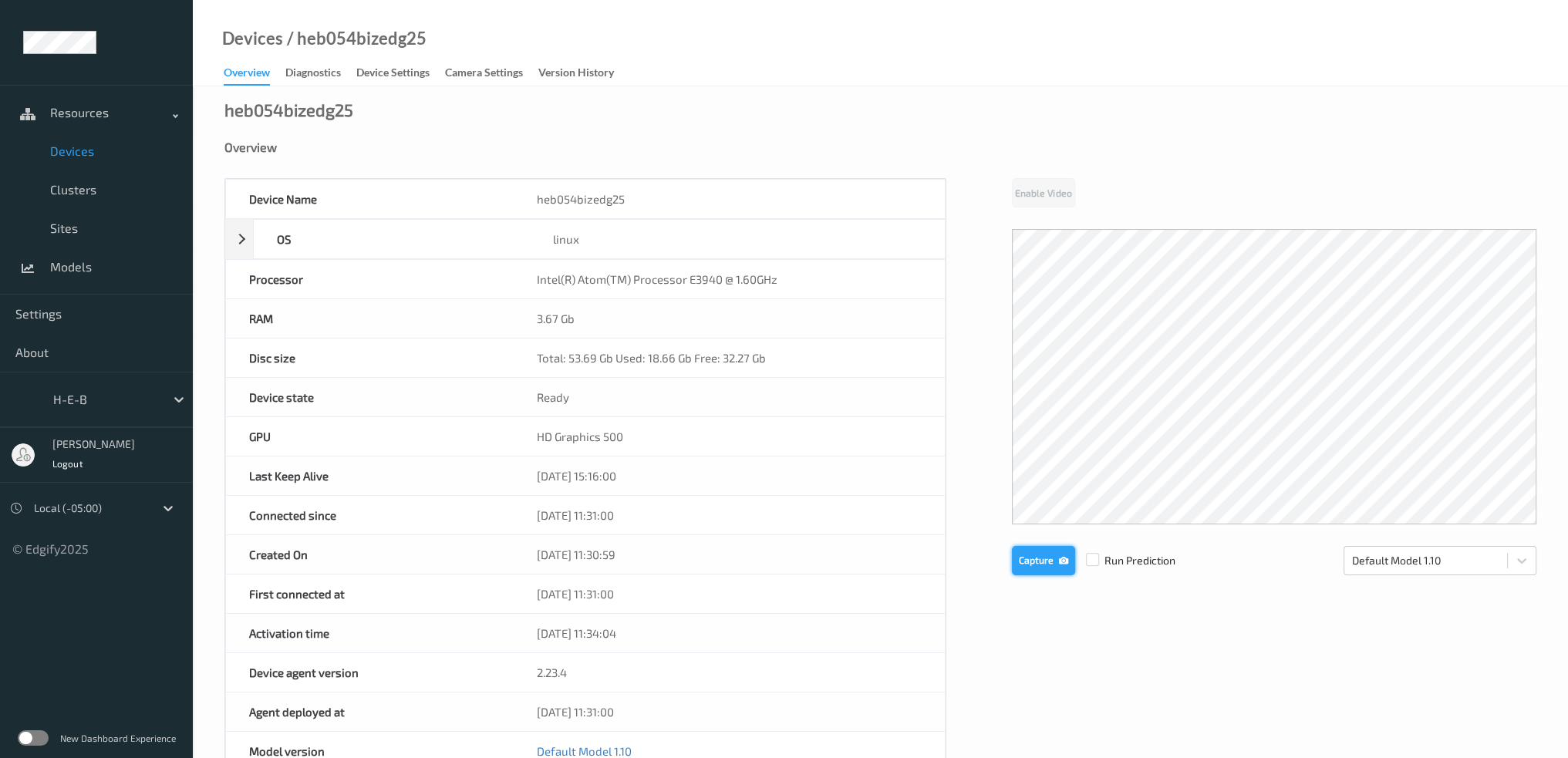
click at [1047, 551] on button "Capture" at bounding box center [1043, 561] width 63 height 29
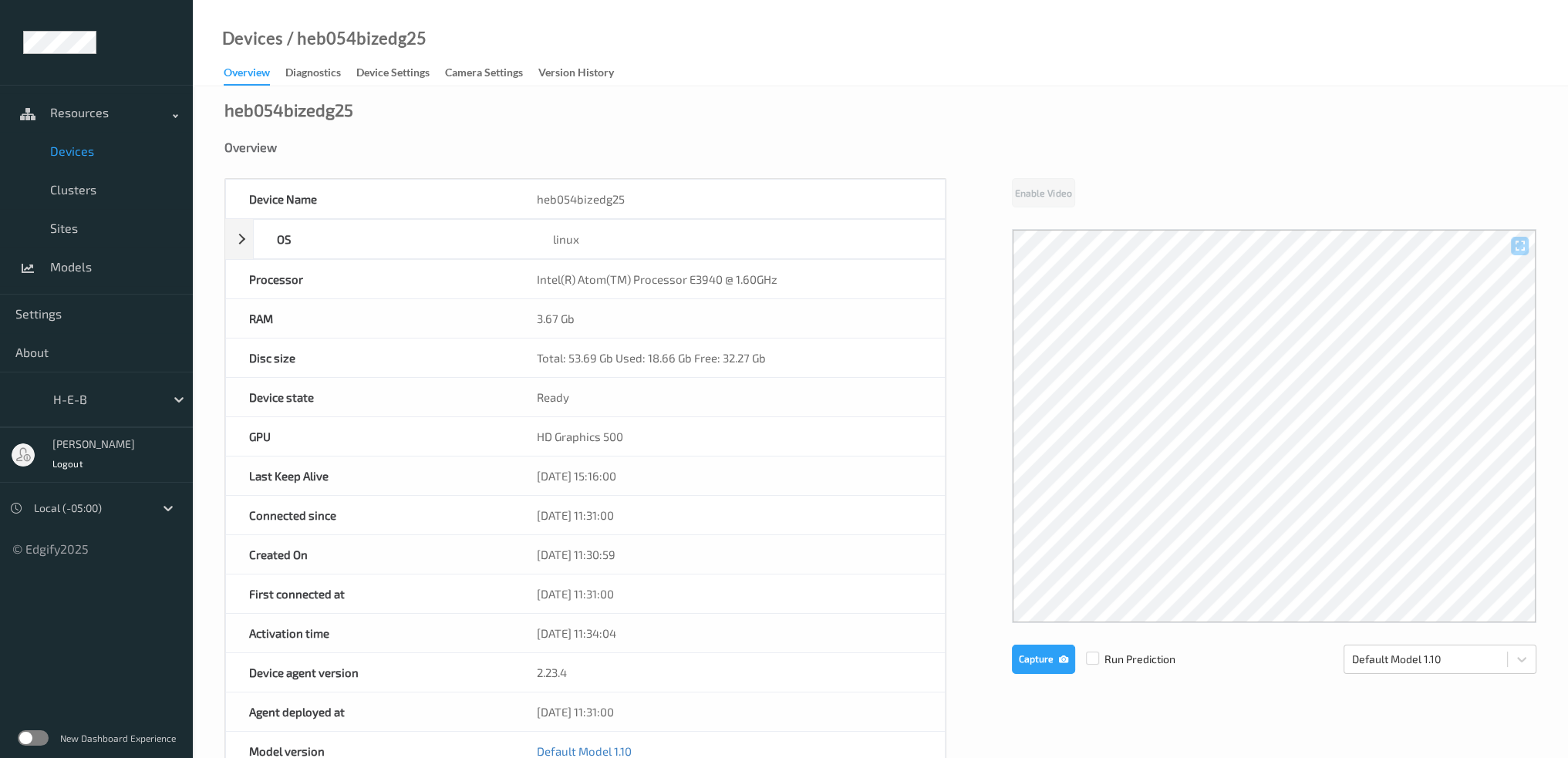
click at [69, 154] on span "Devices" at bounding box center [114, 151] width 127 height 15
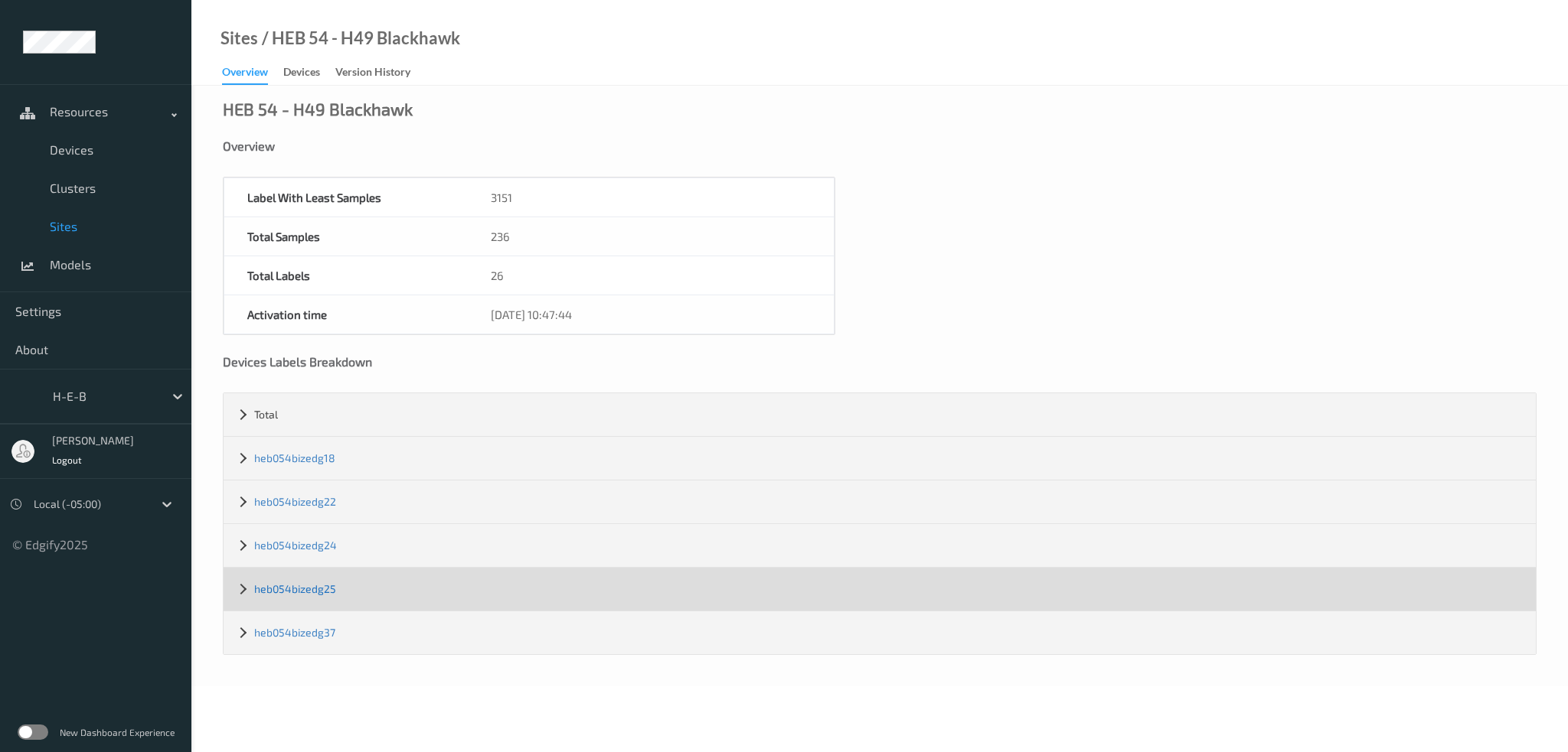
click at [317, 589] on link "heb054bizedg25" at bounding box center [294, 589] width 82 height 13
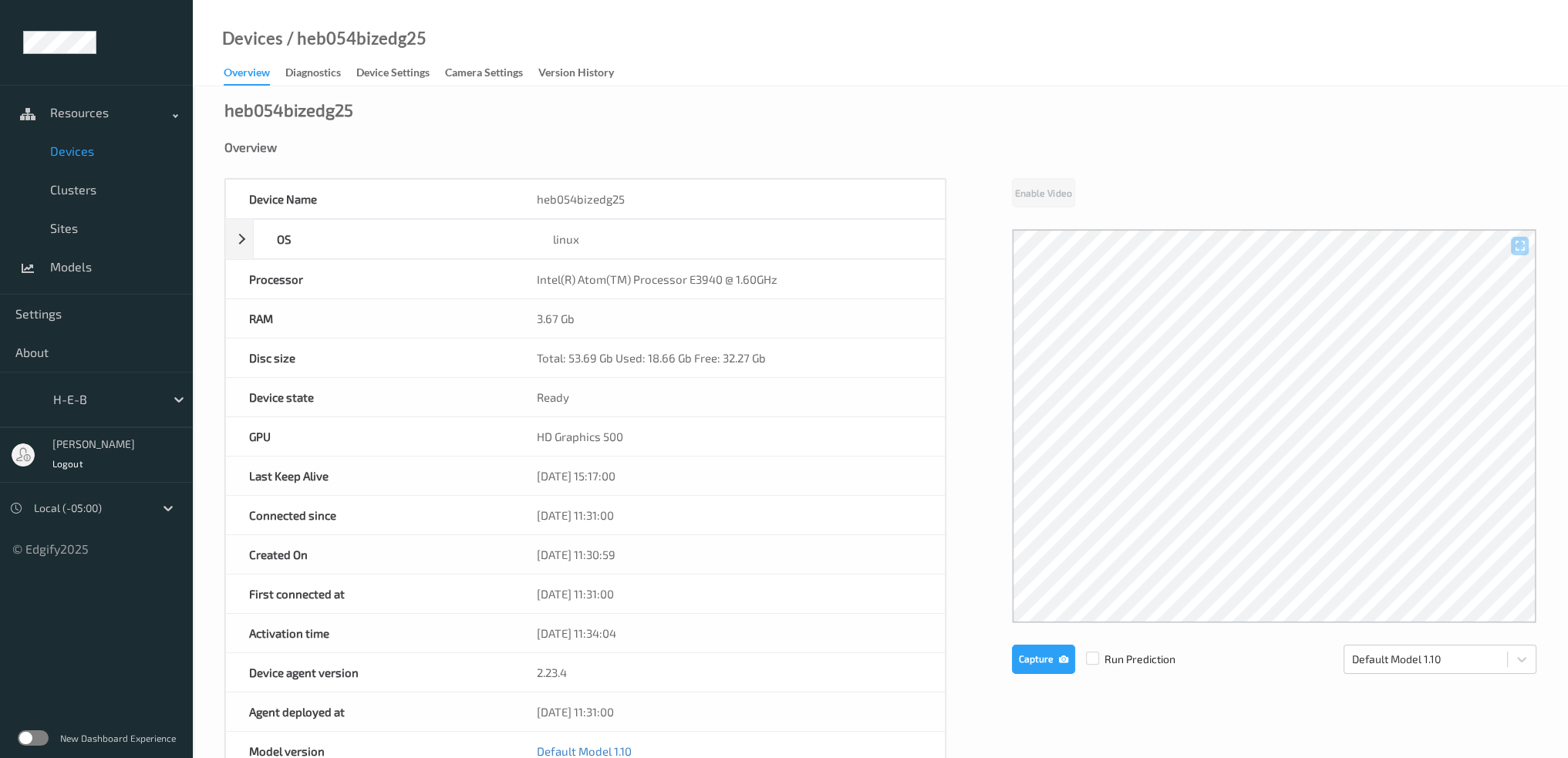
click at [77, 142] on link "Devices" at bounding box center [96, 151] width 193 height 38
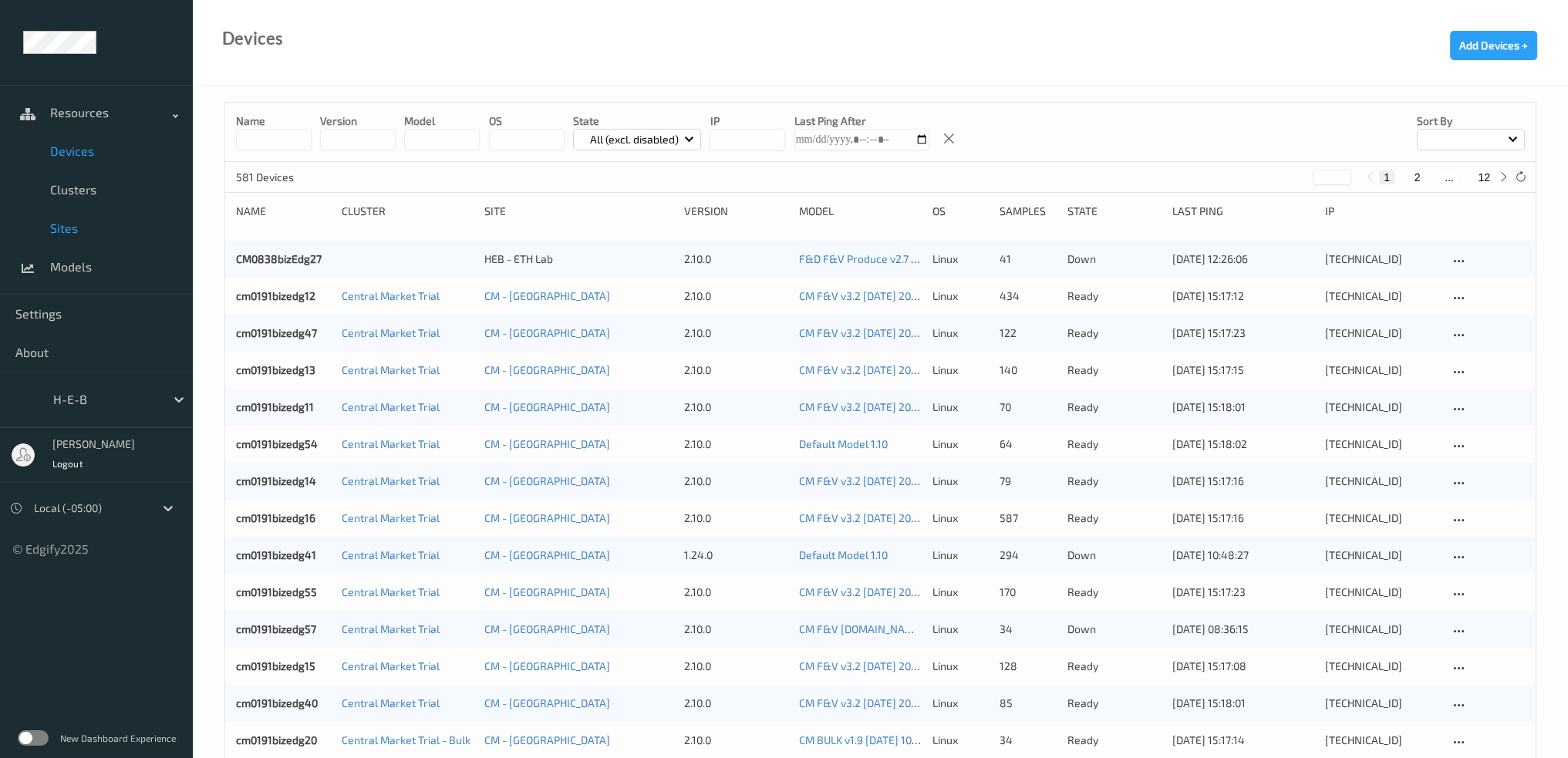
click at [69, 227] on span "Sites" at bounding box center [114, 228] width 127 height 15
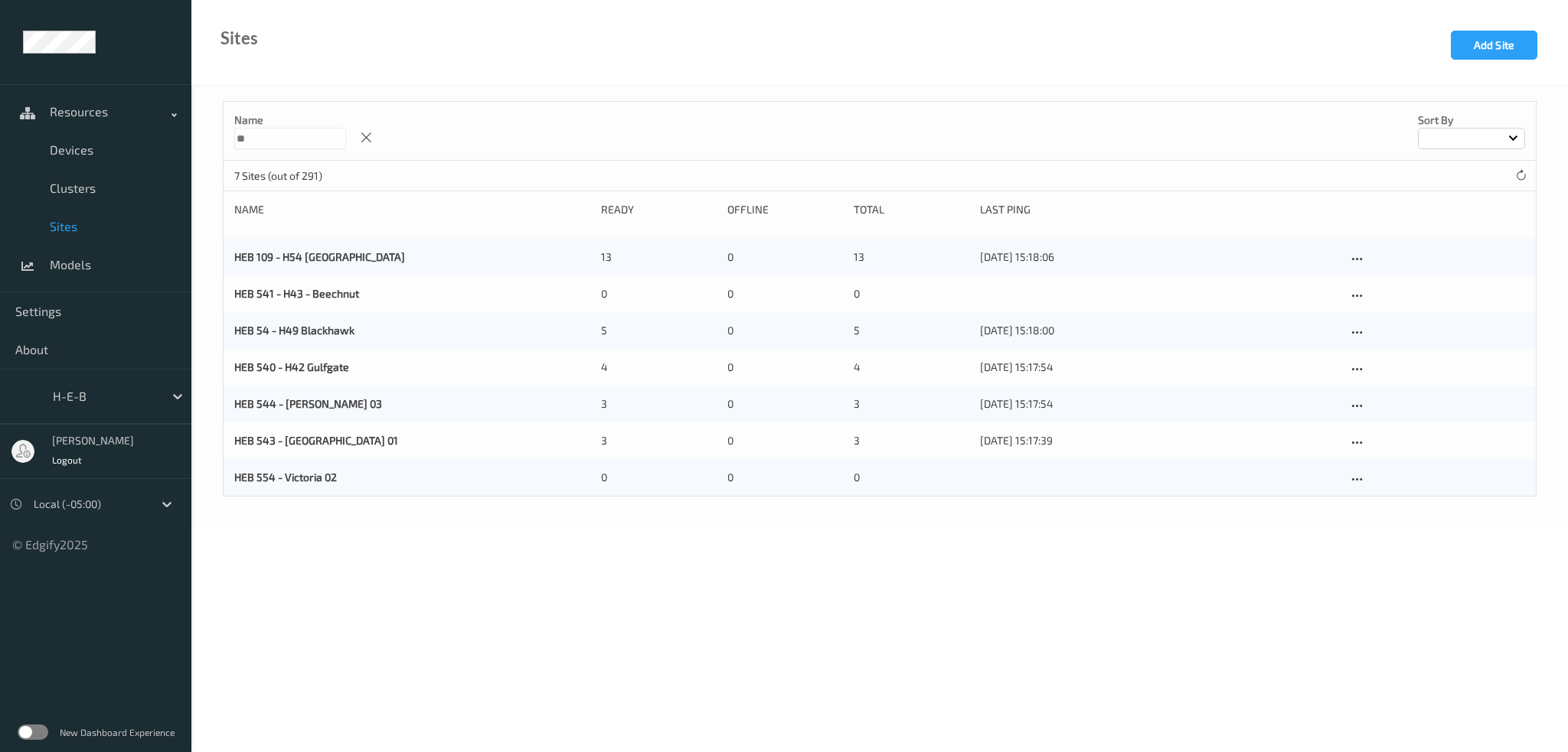
click at [274, 143] on input "**" at bounding box center [289, 138] width 112 height 22
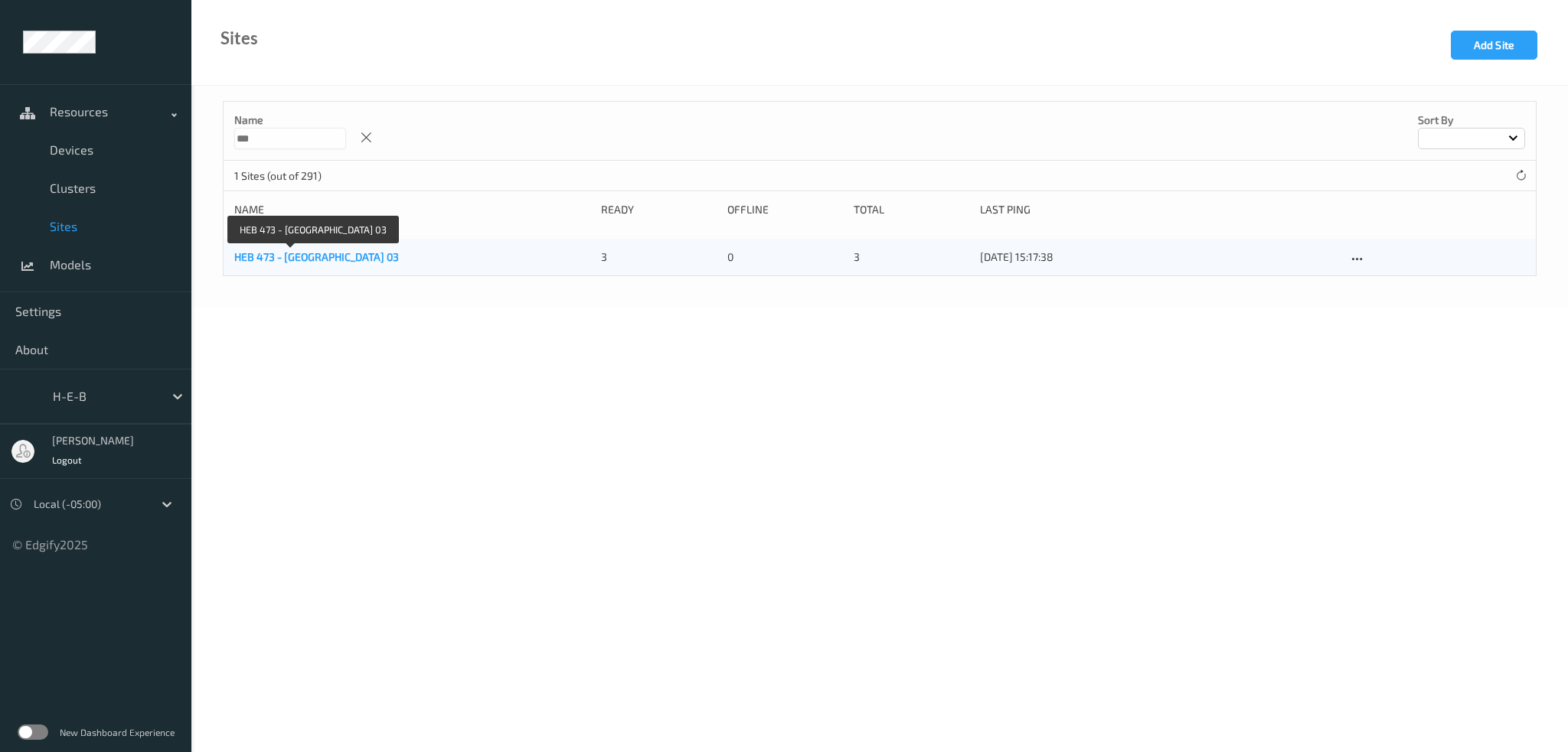
type input "***"
click at [294, 254] on link "HEB 473 - [GEOGRAPHIC_DATA] 03" at bounding box center [316, 257] width 164 height 13
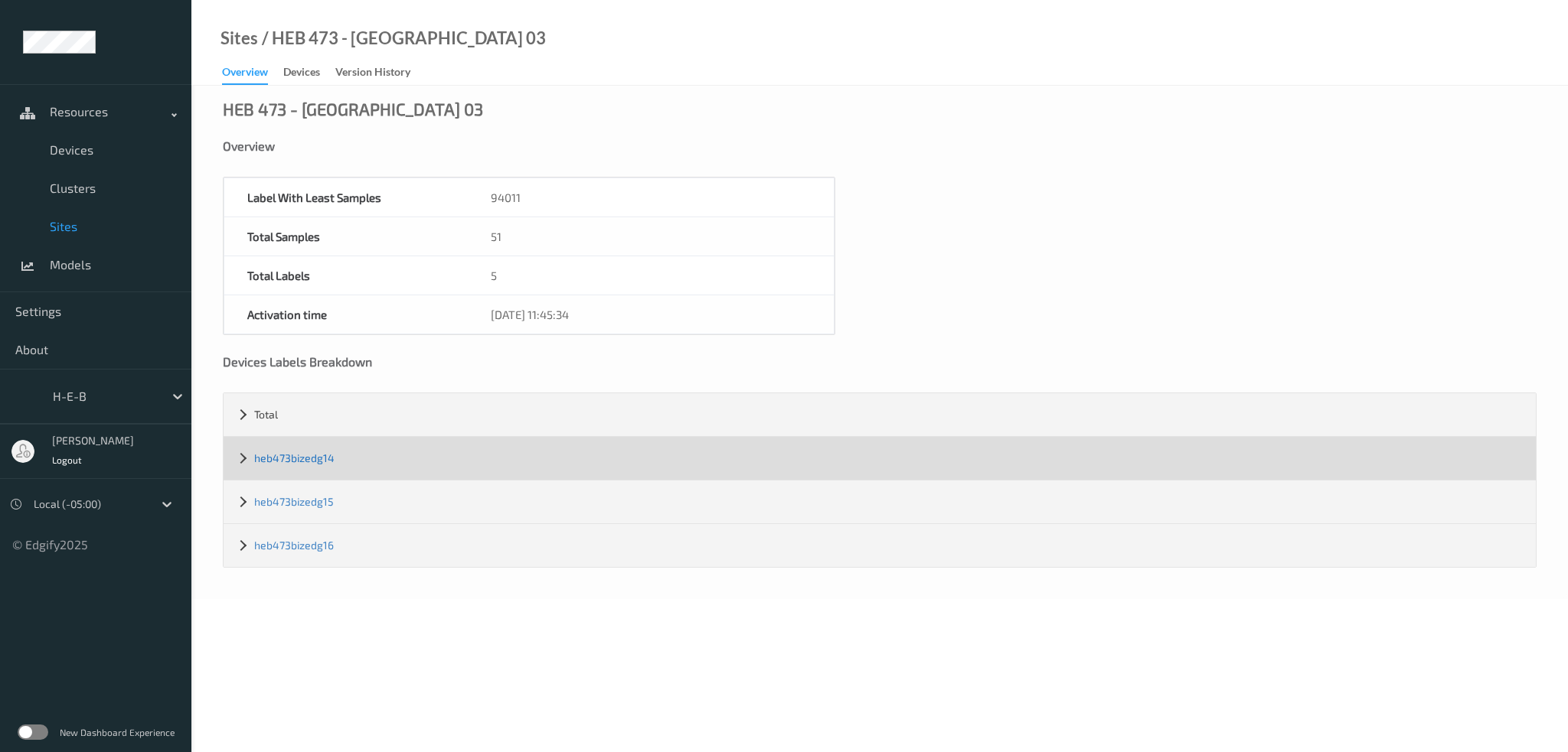
click at [298, 458] on link "heb473bizedg14" at bounding box center [294, 458] width 80 height 13
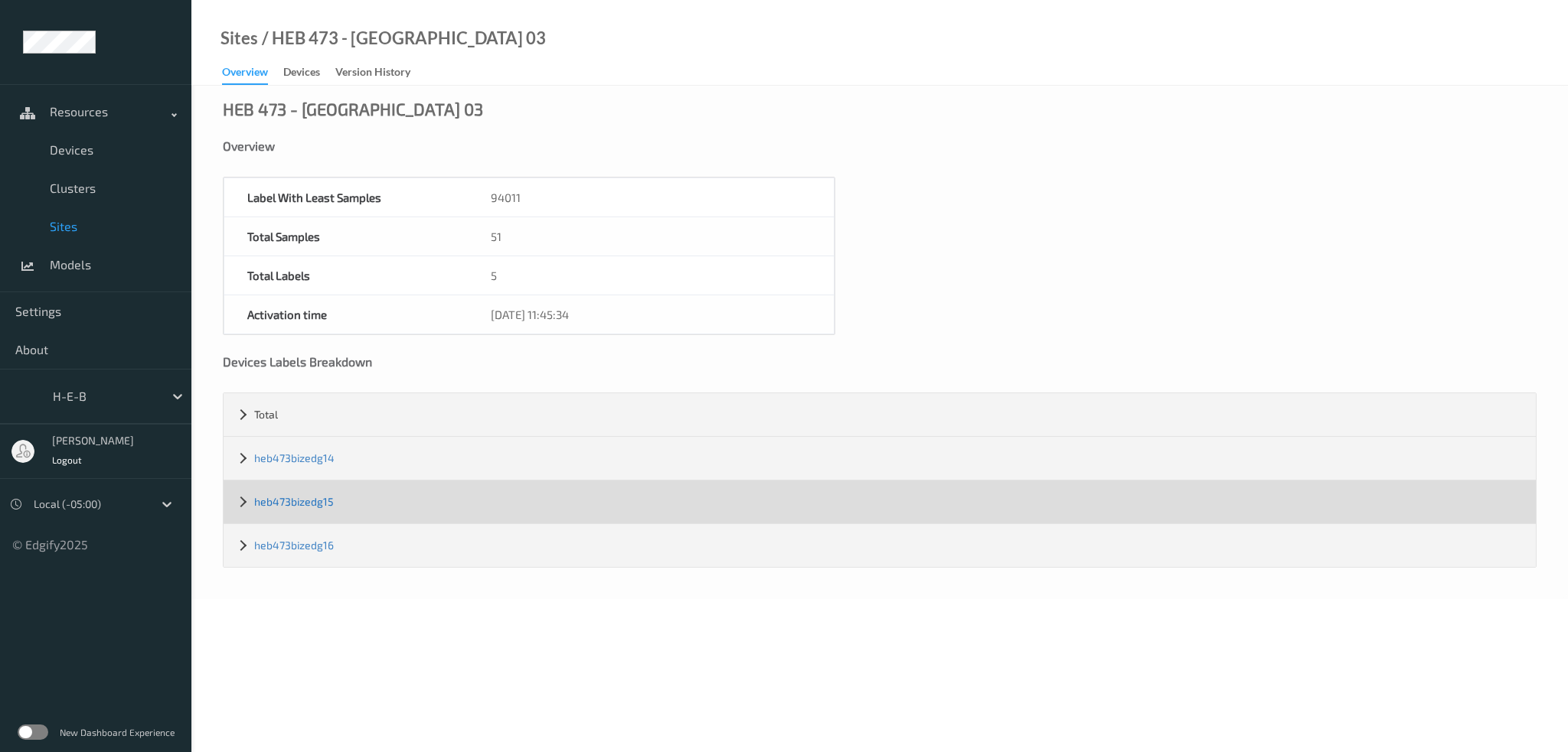
click at [285, 502] on link "heb473bizedg15" at bounding box center [294, 502] width 80 height 13
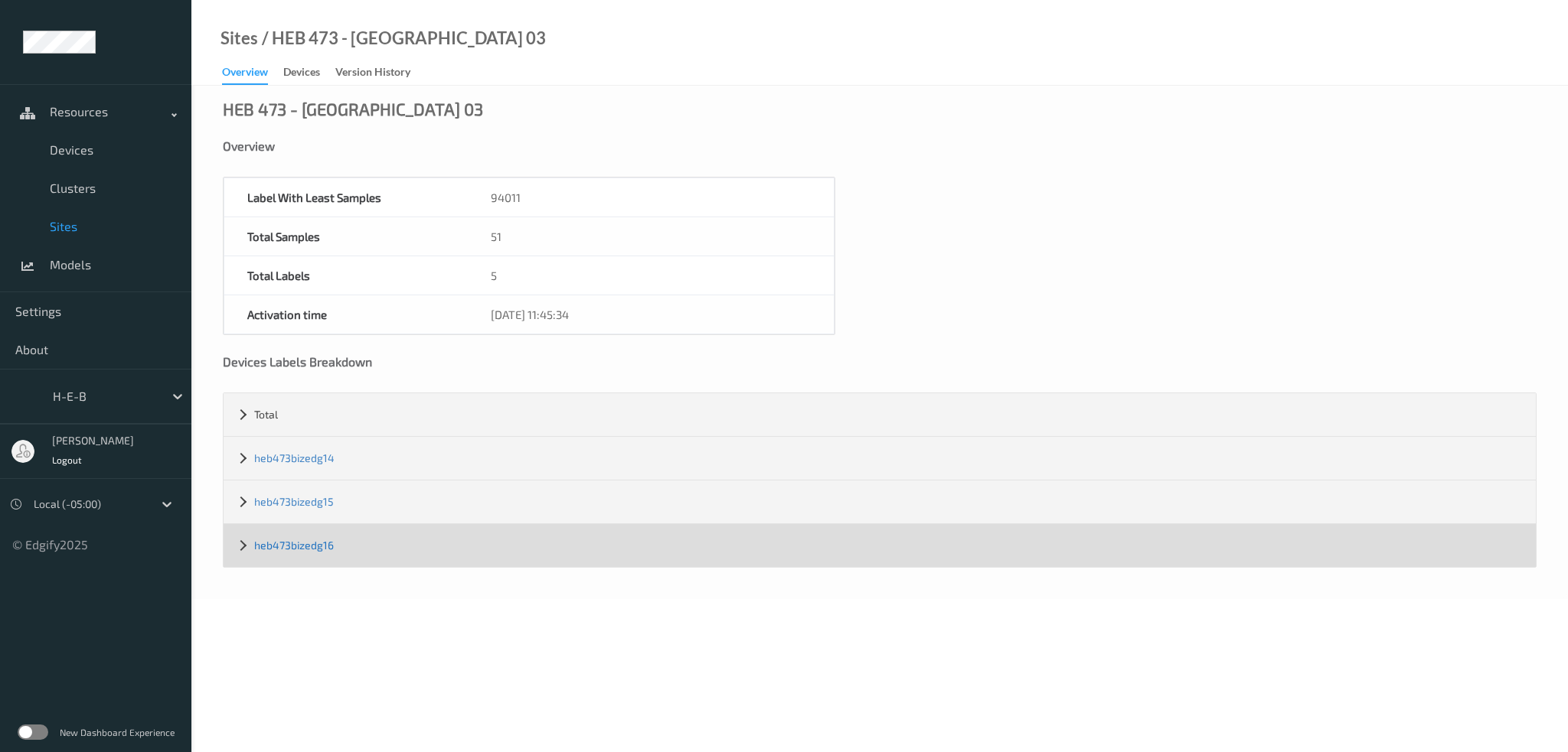
click at [291, 541] on link "heb473bizedg16" at bounding box center [294, 546] width 80 height 13
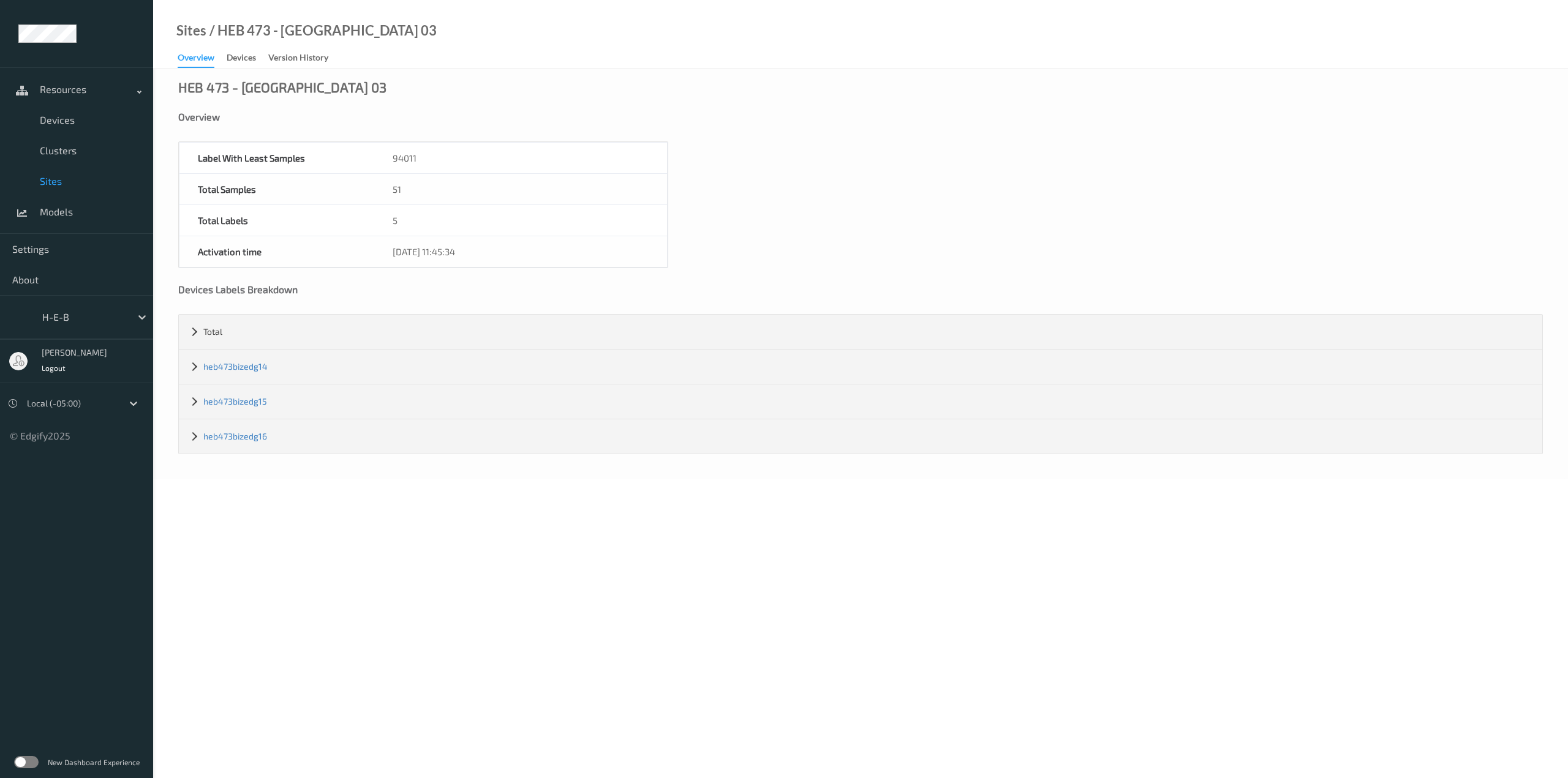
click at [52, 176] on span "Sites" at bounding box center [90, 181] width 101 height 12
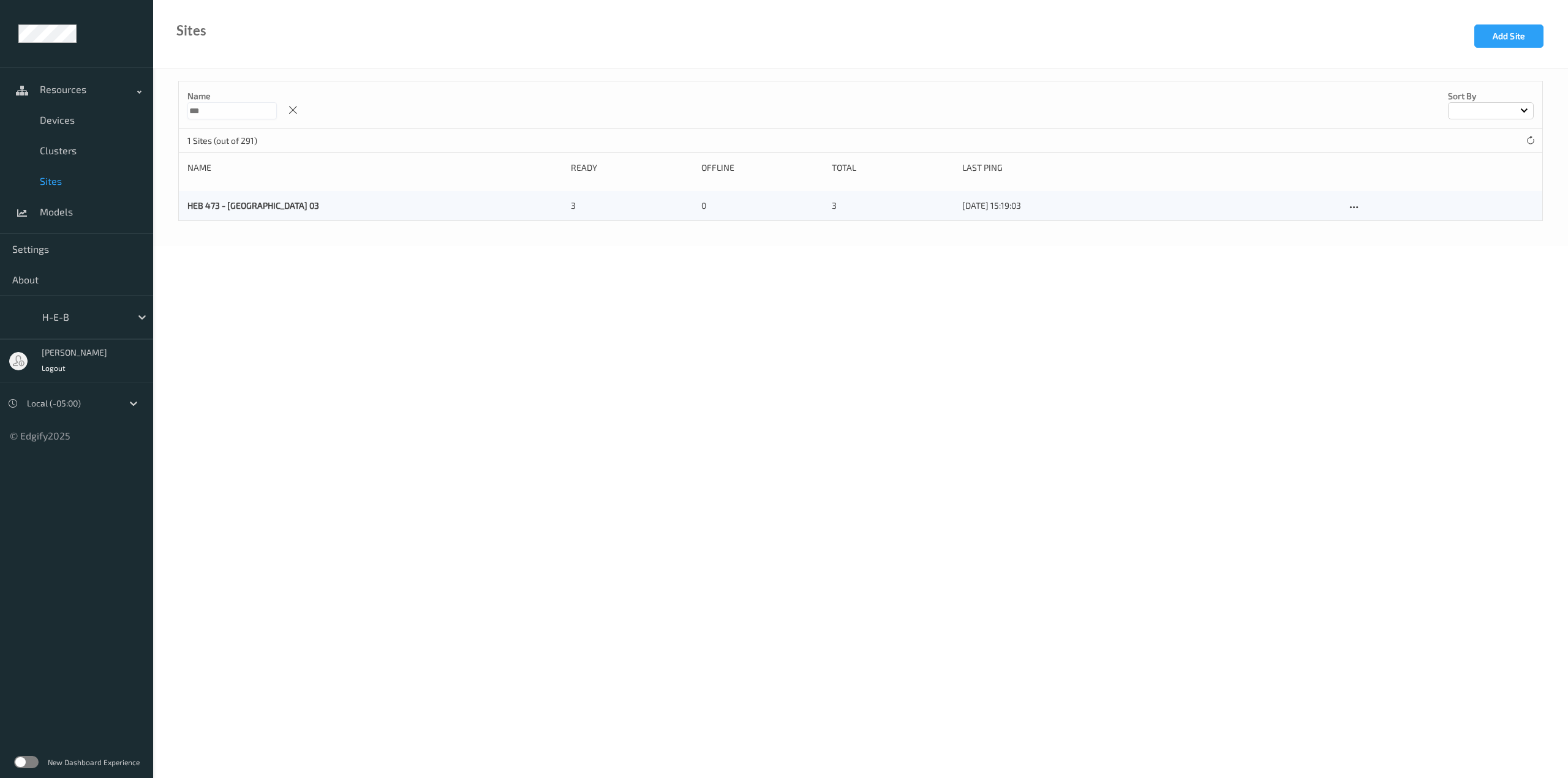
click at [234, 109] on input "***" at bounding box center [232, 111] width 90 height 17
type input "*"
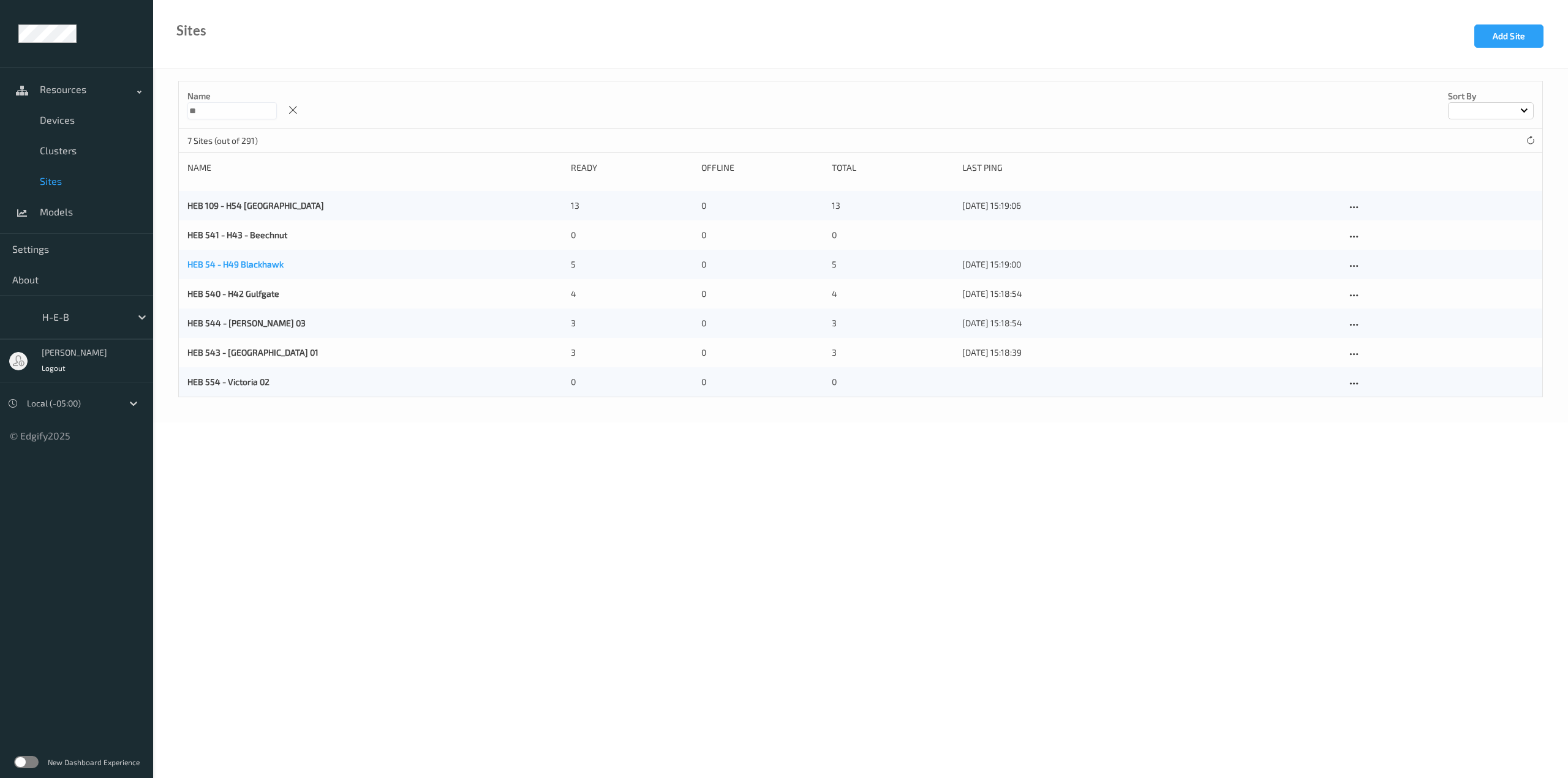
type input "**"
click at [226, 263] on link "HEB 54 - H49 Blackhawk" at bounding box center [235, 264] width 96 height 11
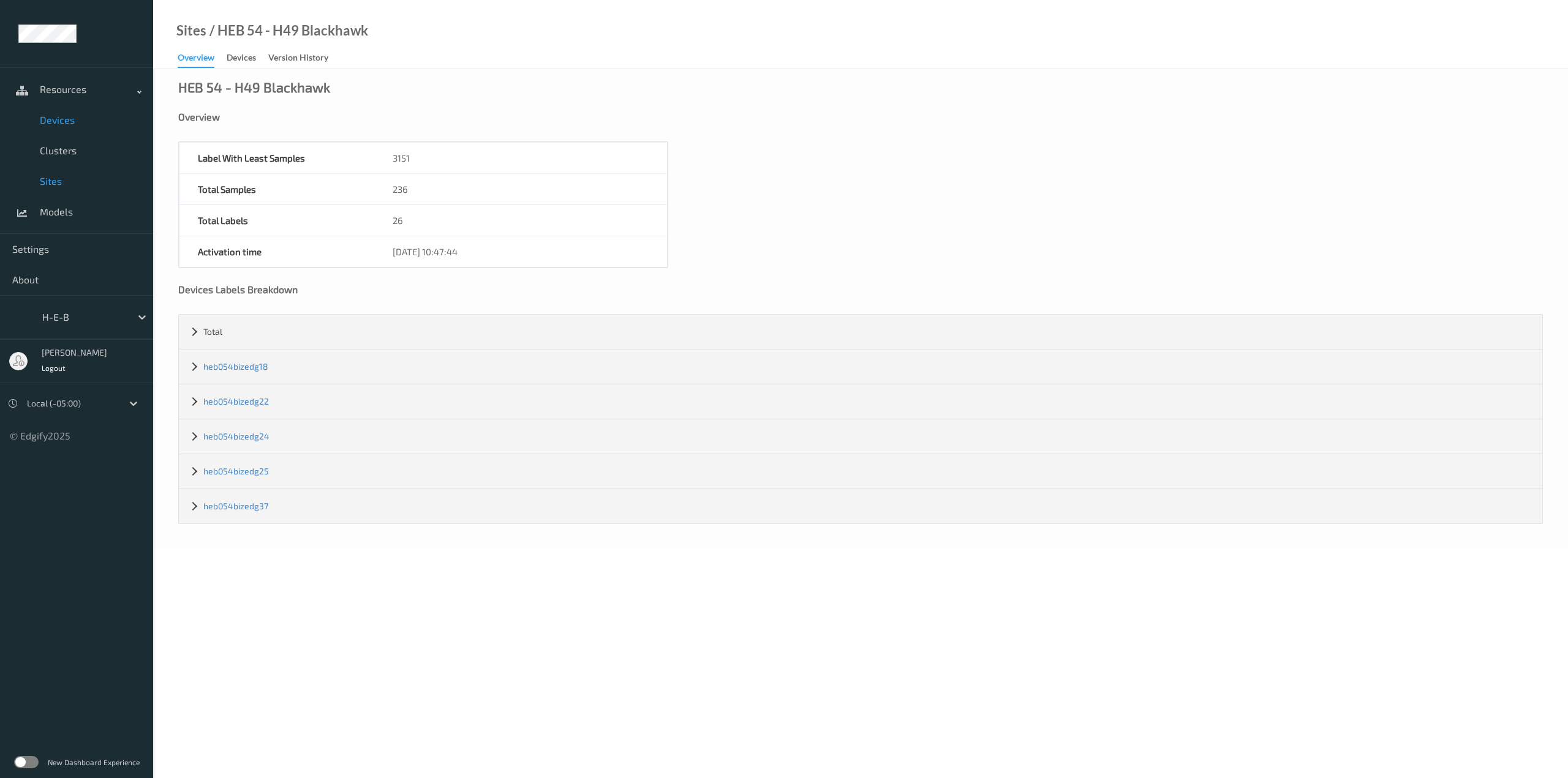
click at [42, 117] on span "Devices" at bounding box center [90, 120] width 101 height 12
